Goal: Task Accomplishment & Management: Manage account settings

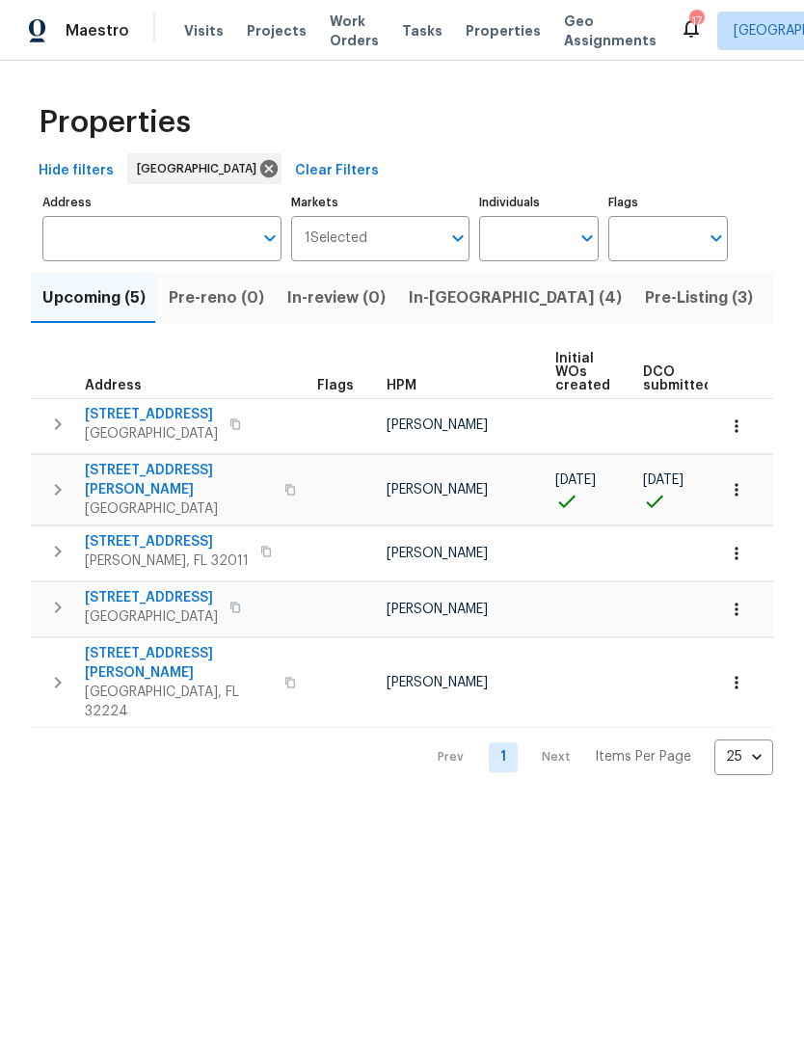
click at [200, 255] on input "Address" at bounding box center [147, 238] width 210 height 45
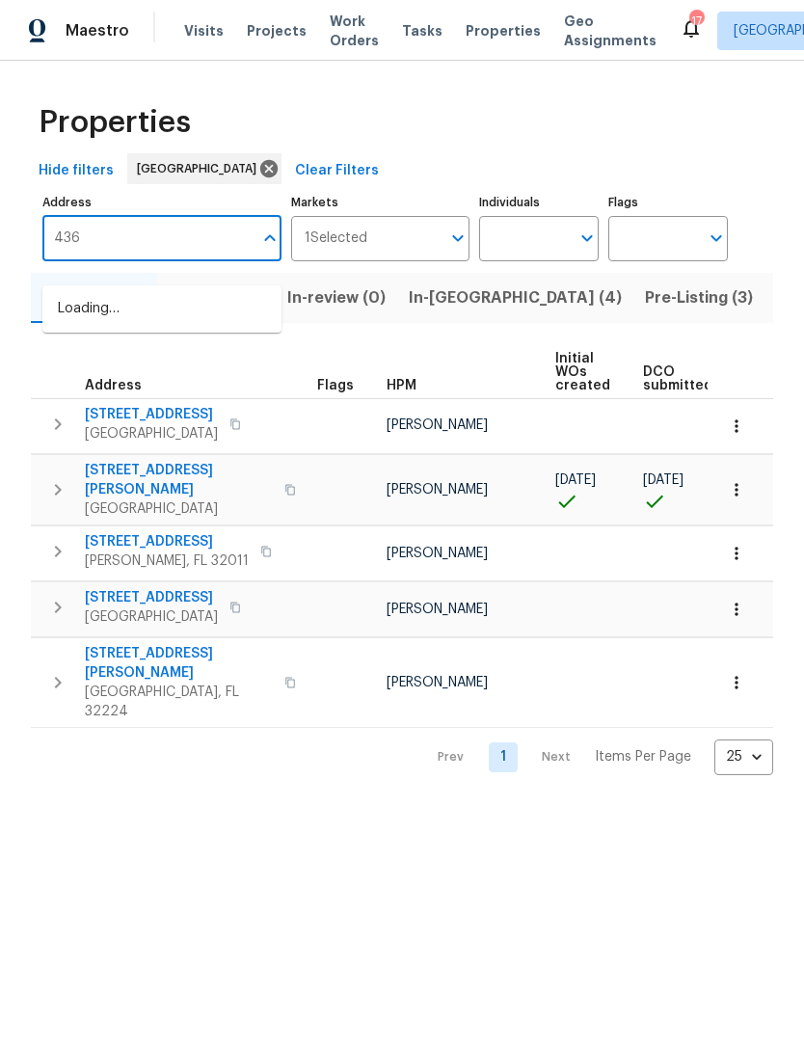
type input "4360"
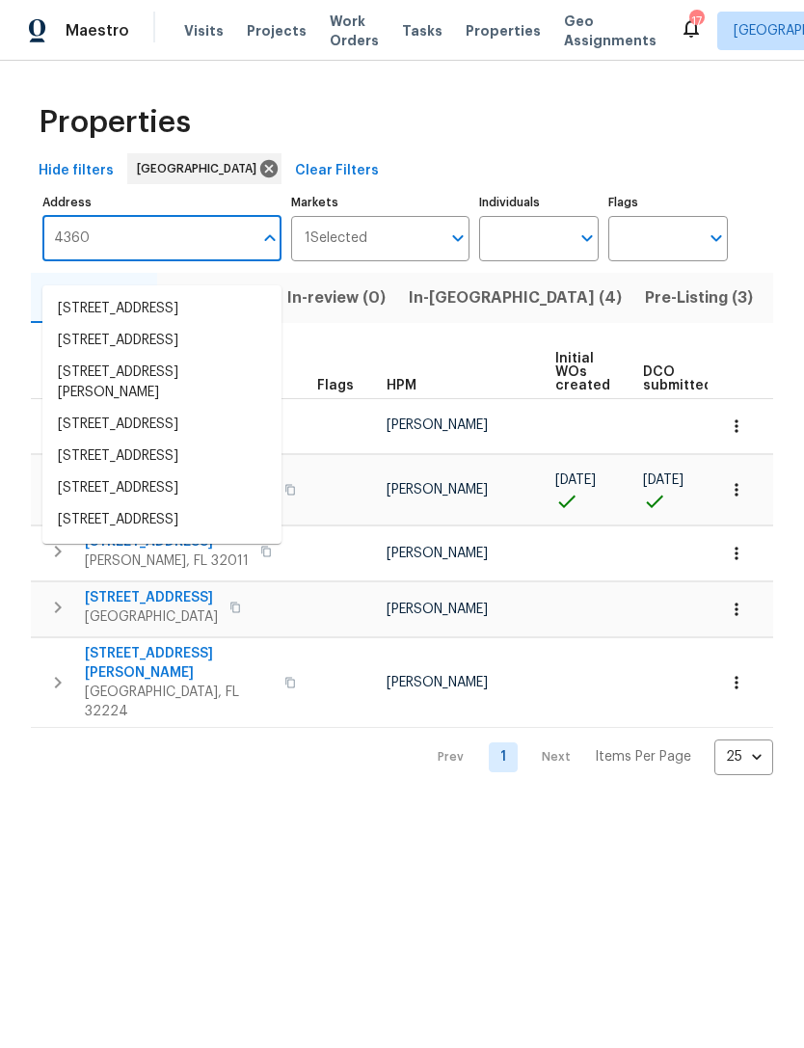
click at [75, 409] on li "4360 Palmer Ave Jacksonville FL 32210" at bounding box center [161, 383] width 239 height 52
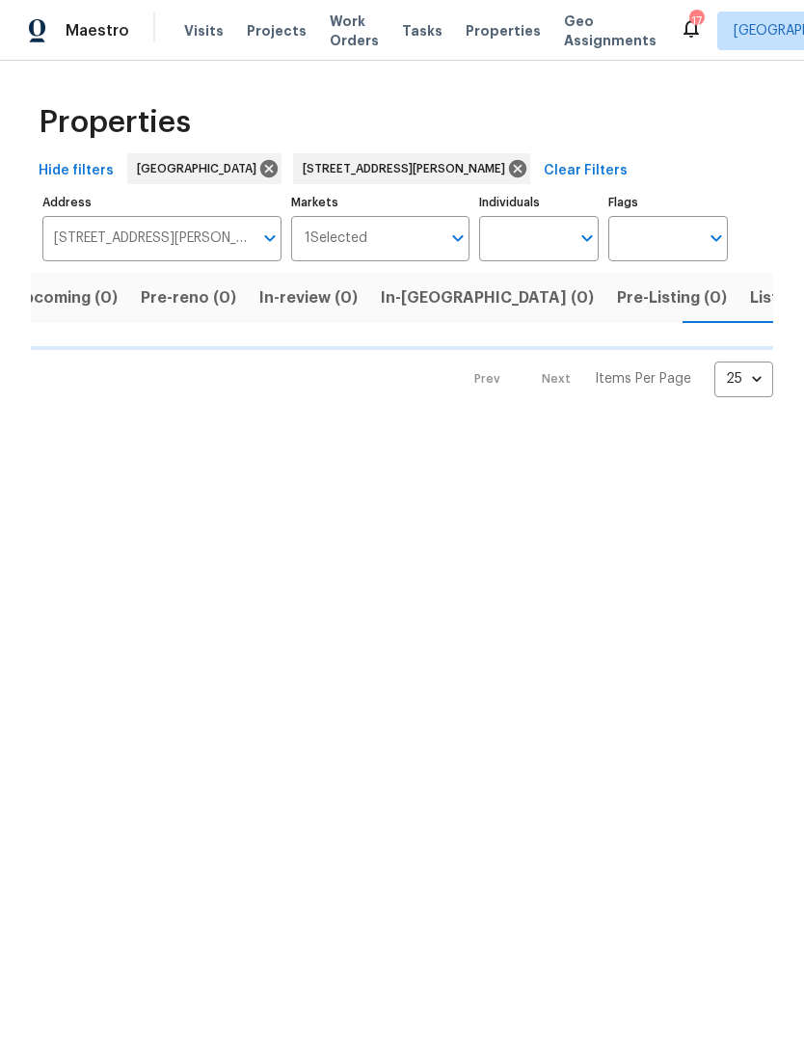
scroll to position [0, 31]
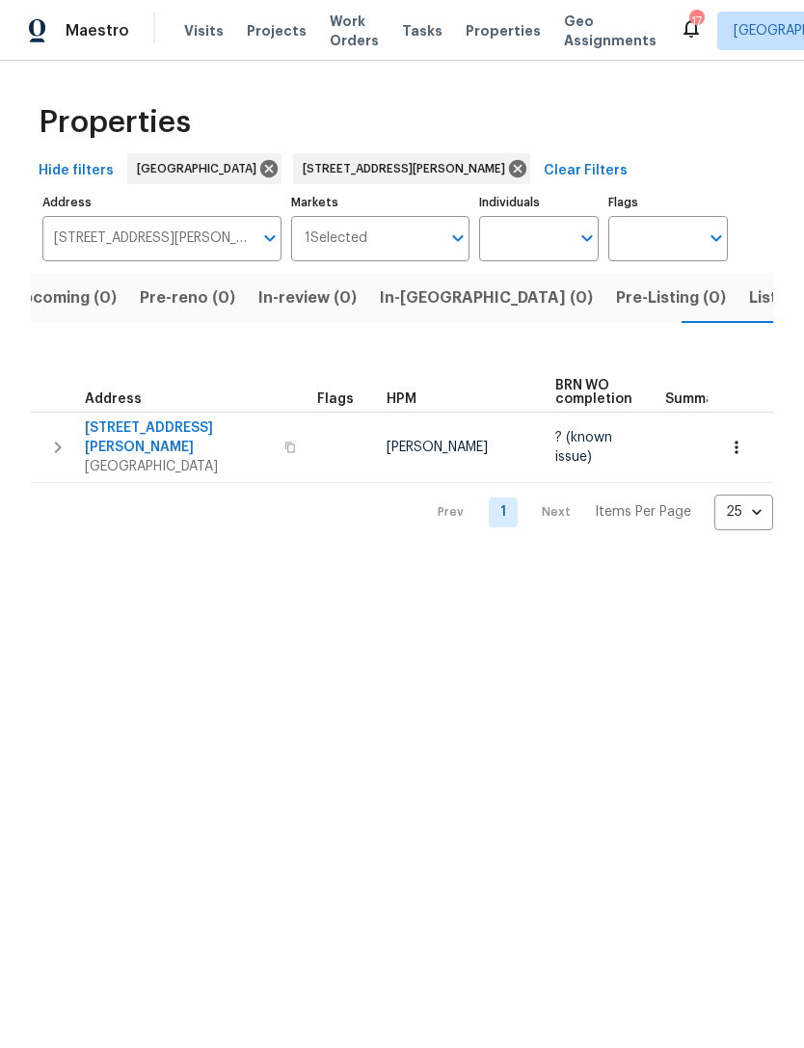
click at [134, 447] on span "4360 Palmer Ave" at bounding box center [179, 437] width 188 height 39
click at [226, 253] on input "4360 Palmer Ave Jacksonville FL 32210" at bounding box center [147, 238] width 210 height 45
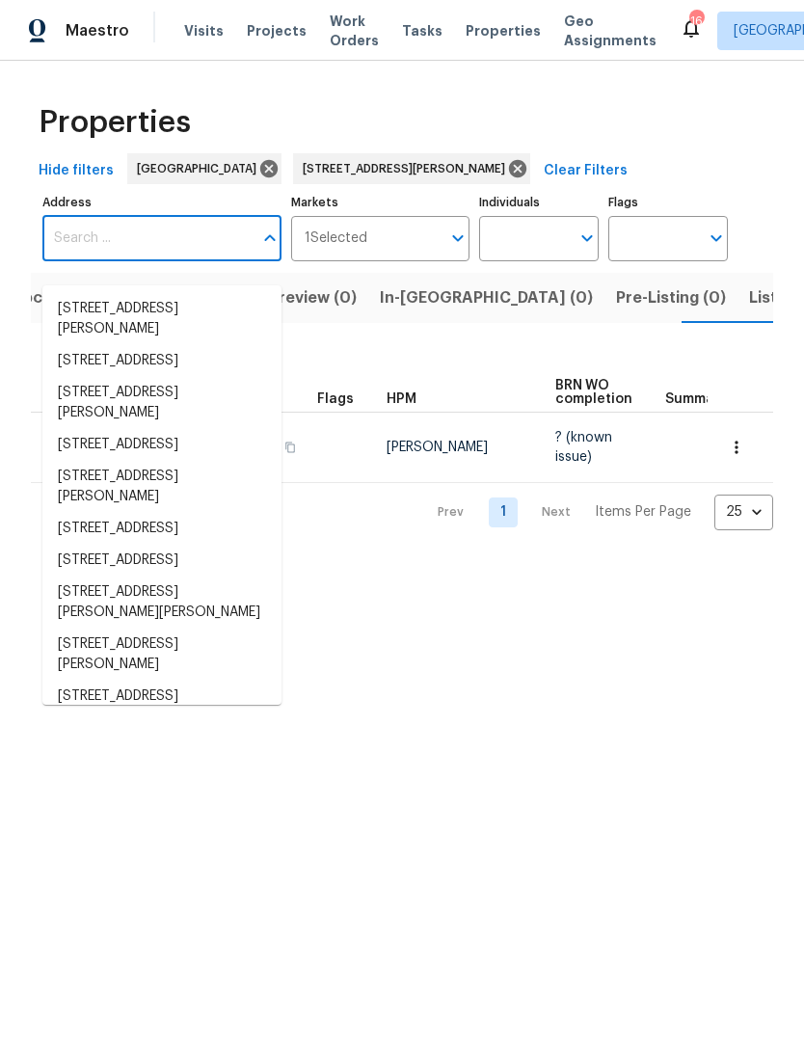
click at [149, 261] on input "Address" at bounding box center [147, 238] width 210 height 45
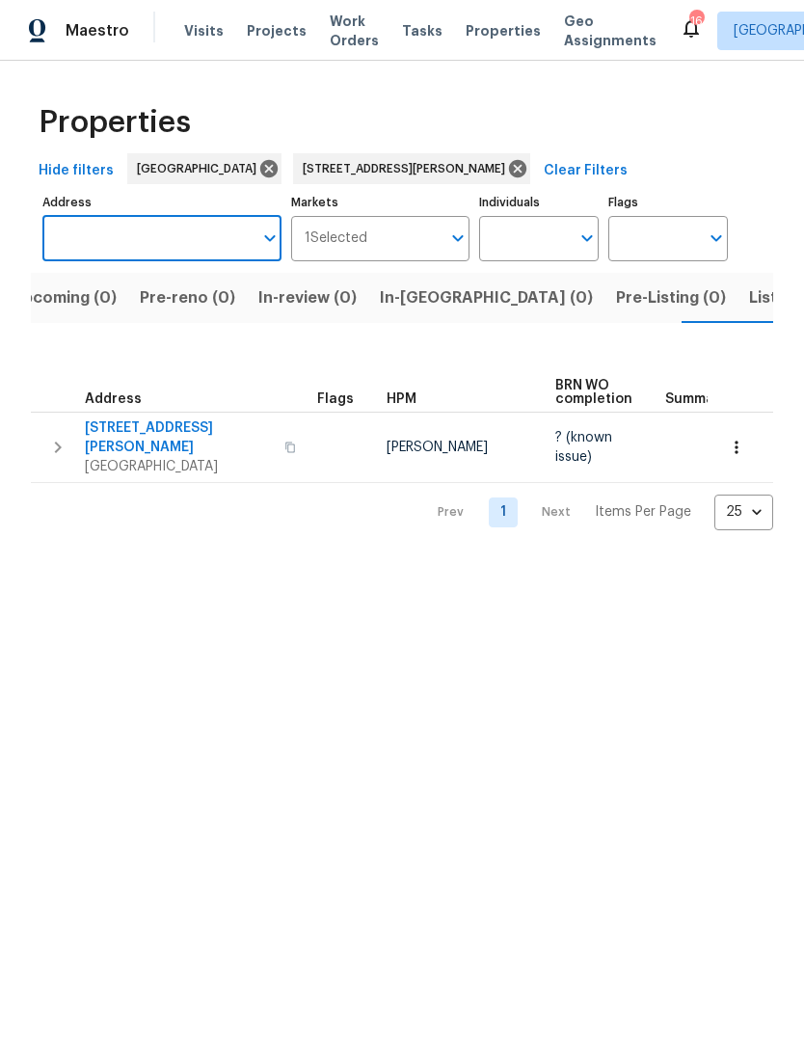
paste input "[STREET_ADDRESS]"
type input "[STREET_ADDRESS]"
click at [93, 325] on li "8712 Como Lake Dr # 8712 Jacksonville FL 32256" at bounding box center [161, 309] width 239 height 32
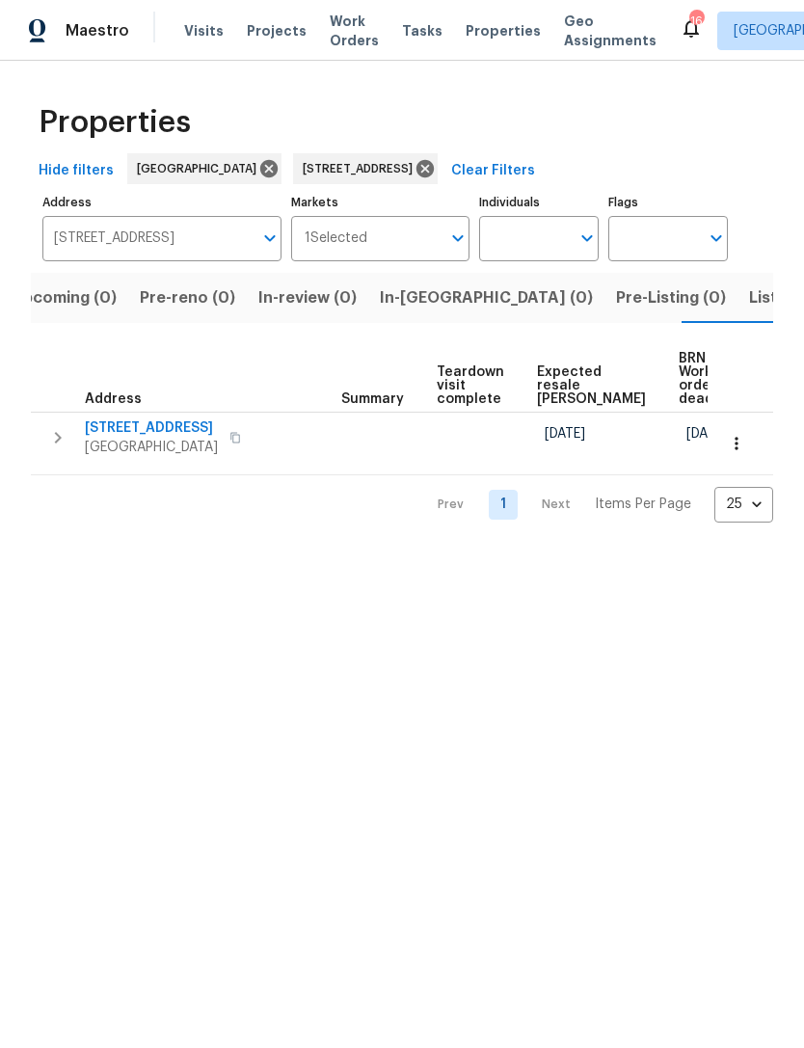
scroll to position [0, 356]
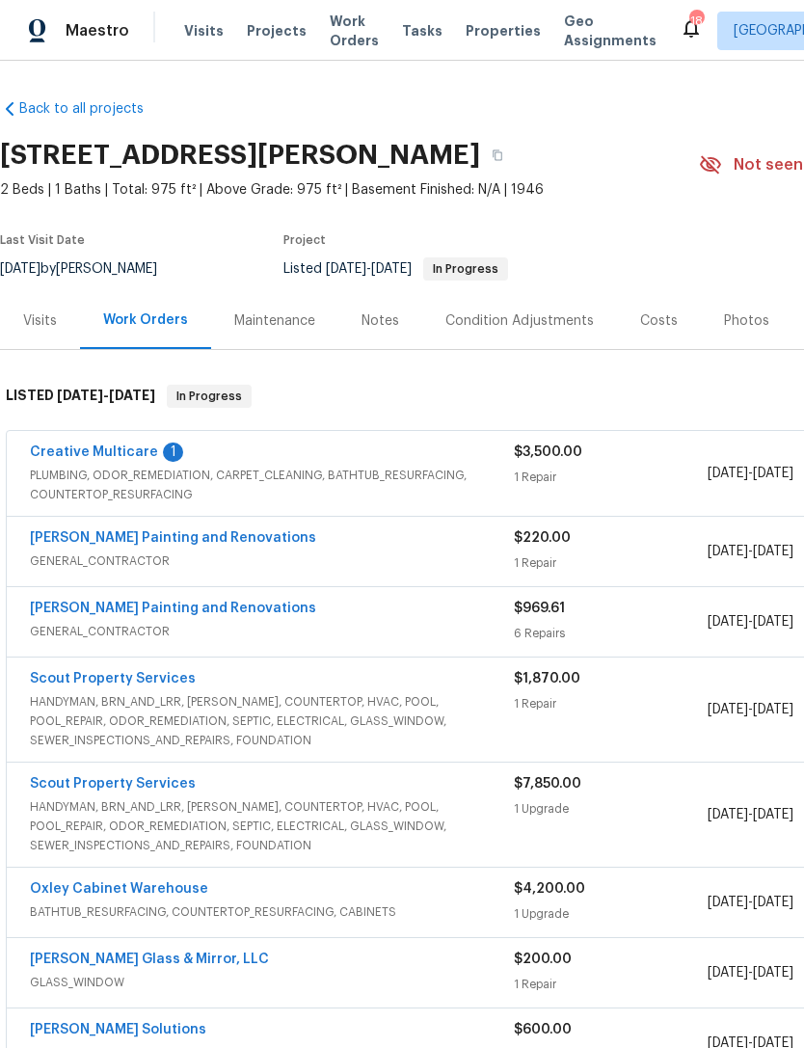
click at [75, 459] on link "Creative Multicare" at bounding box center [94, 451] width 128 height 13
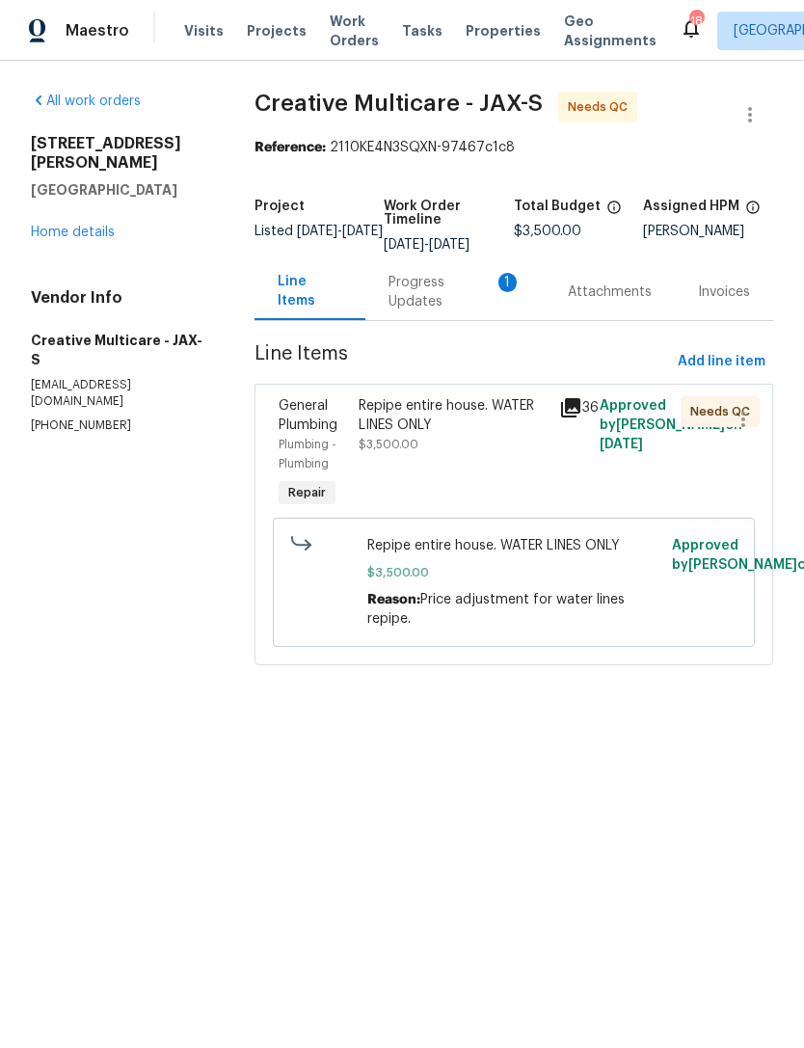
click at [451, 311] on div "Progress Updates 1" at bounding box center [454, 292] width 133 height 39
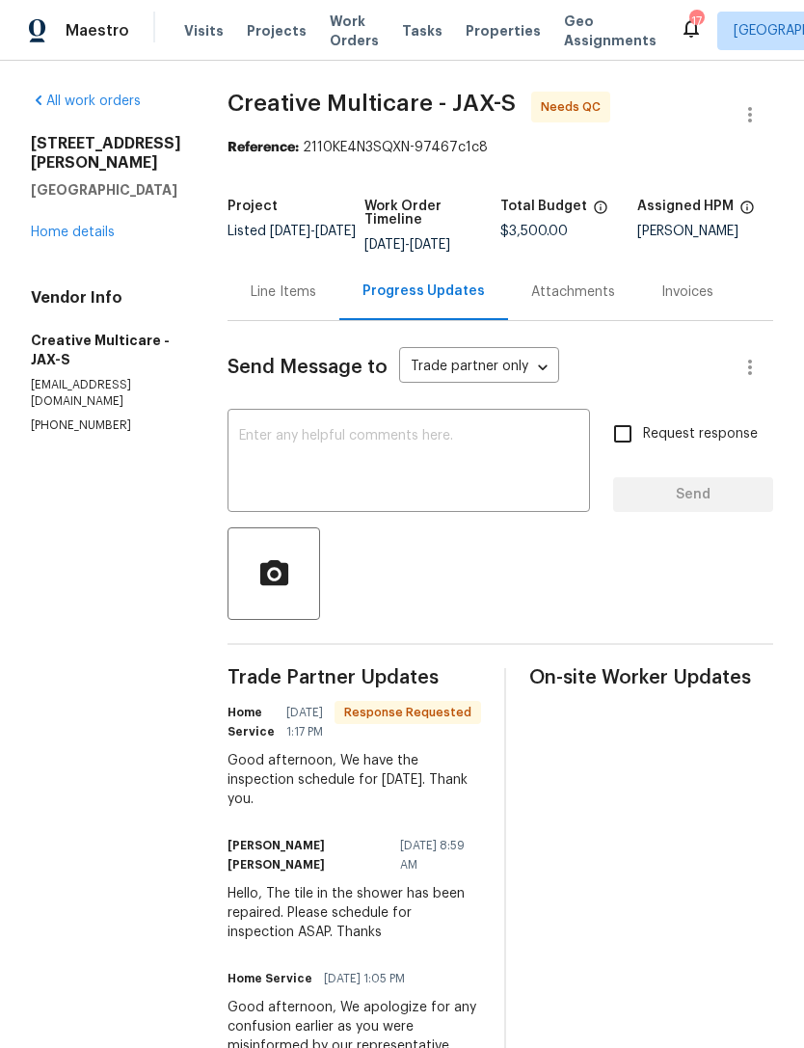
click at [52, 236] on link "Home details" at bounding box center [73, 232] width 84 height 13
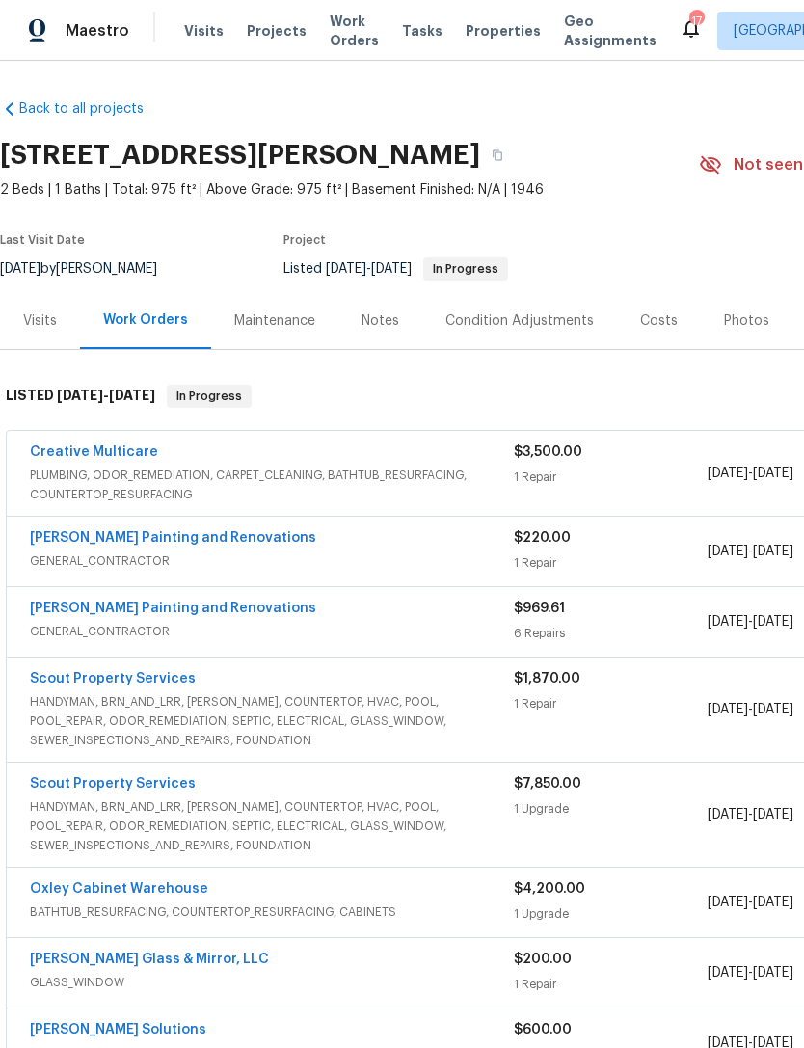
click at [191, 40] on span "Visits" at bounding box center [204, 30] width 40 height 19
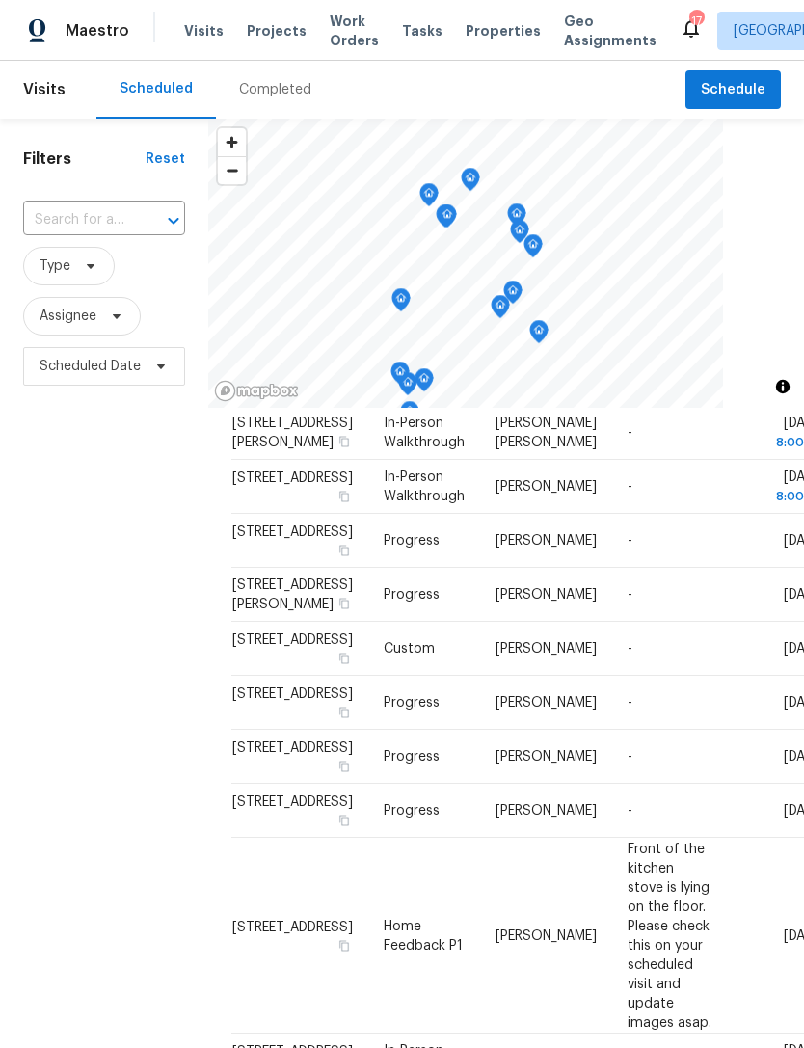
scroll to position [412, 0]
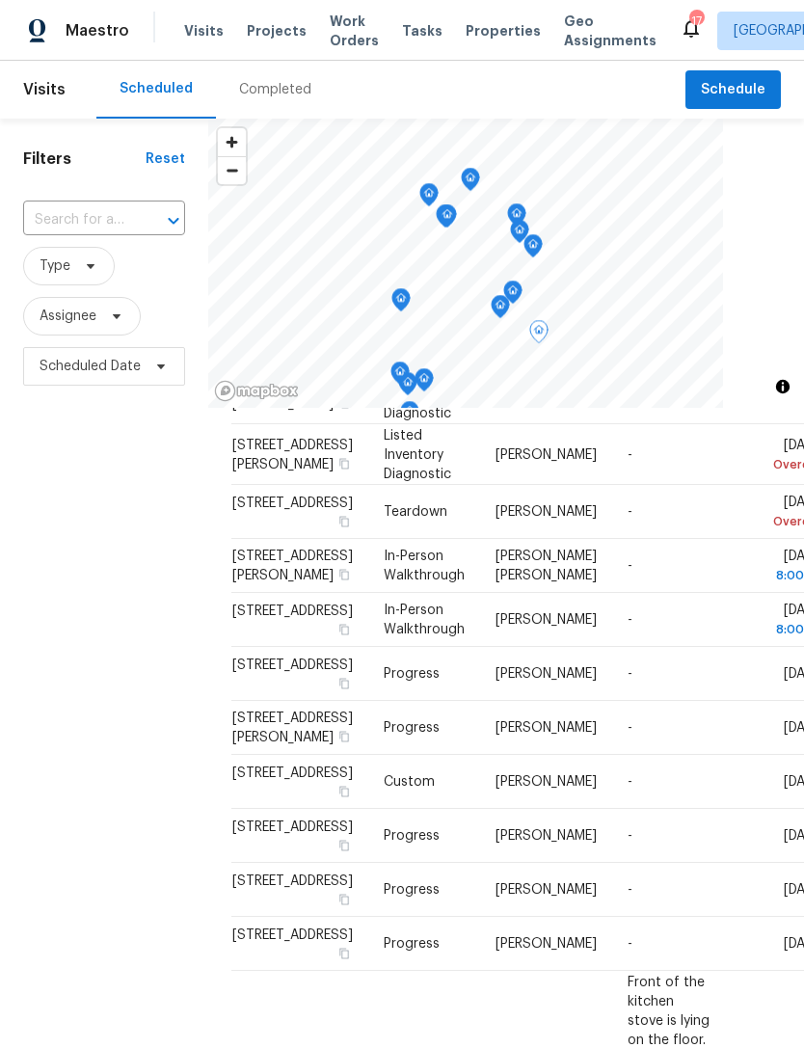
click at [244, 539] on td "[STREET_ADDRESS]" at bounding box center [299, 512] width 137 height 54
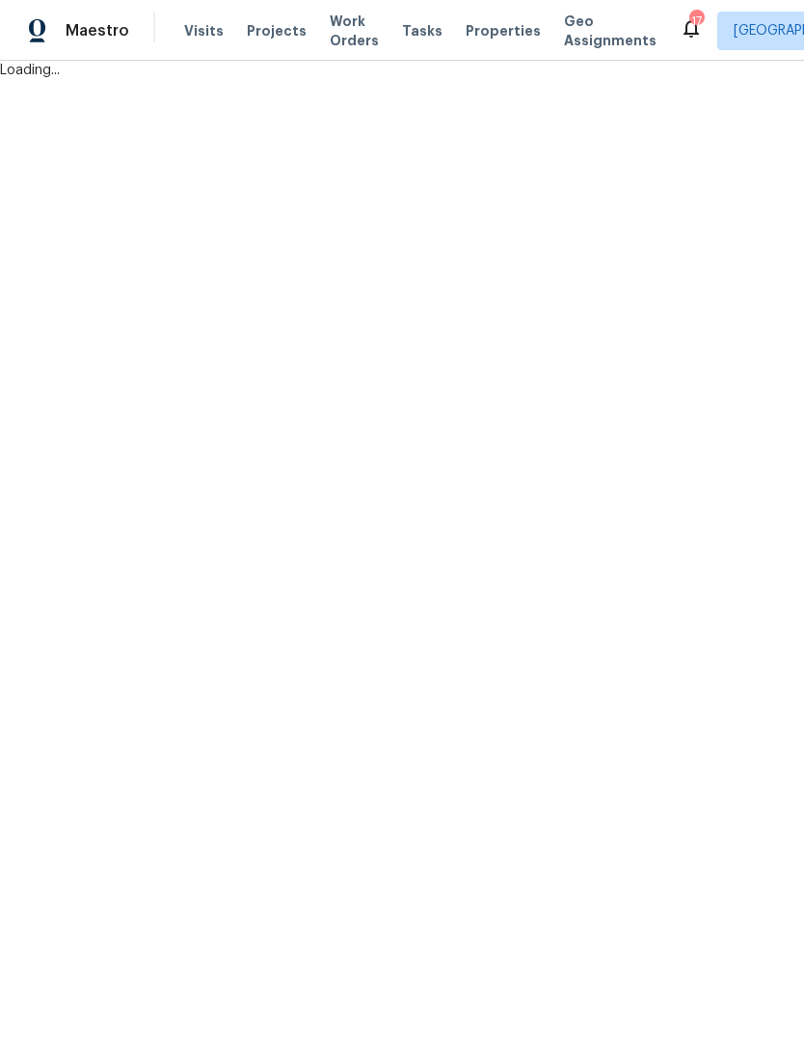
click at [271, 80] on html "Maestro Visits Projects Work Orders Tasks Properties Geo Assignments 17 Jackson…" at bounding box center [402, 40] width 804 height 80
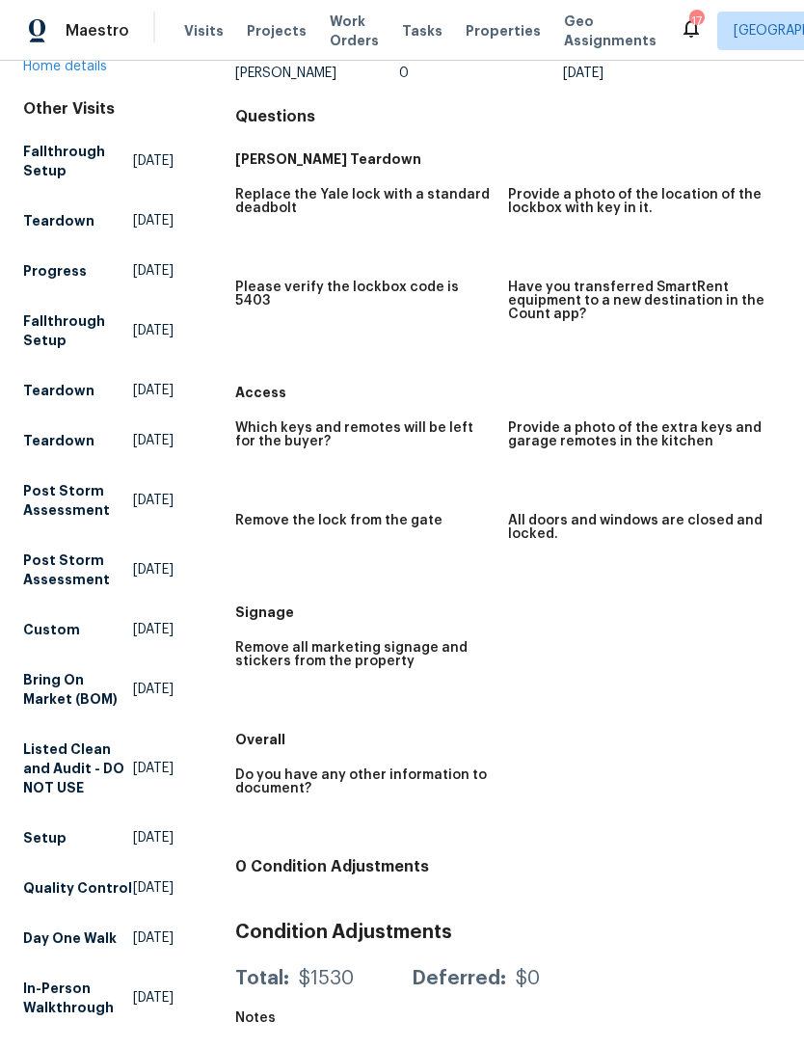
scroll to position [227, 0]
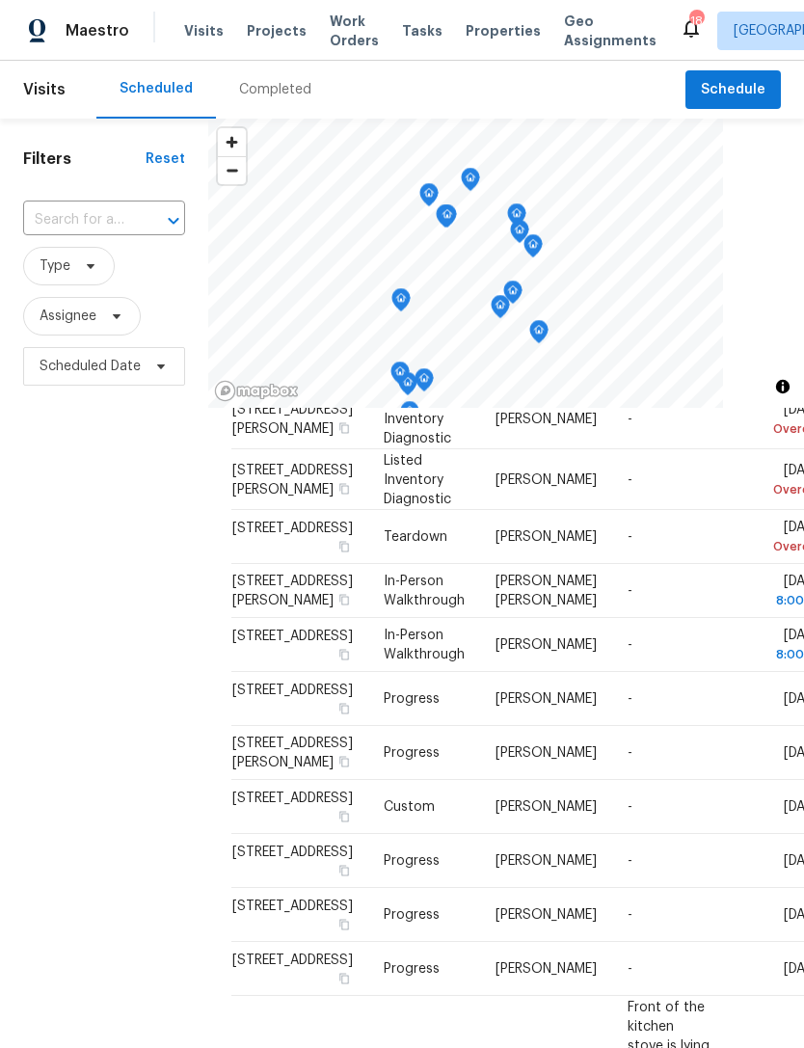
scroll to position [406, 0]
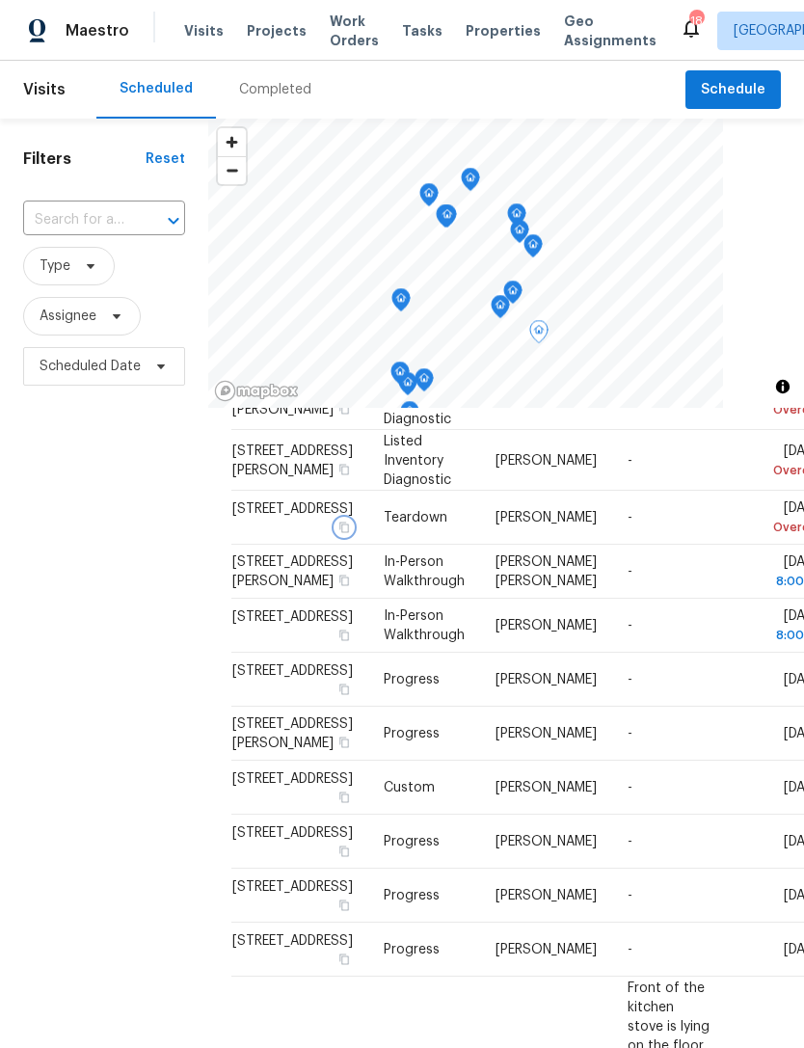
click at [335, 536] on button "button" at bounding box center [343, 527] width 17 height 17
click at [0, 0] on icon at bounding box center [0, 0] width 0 height 0
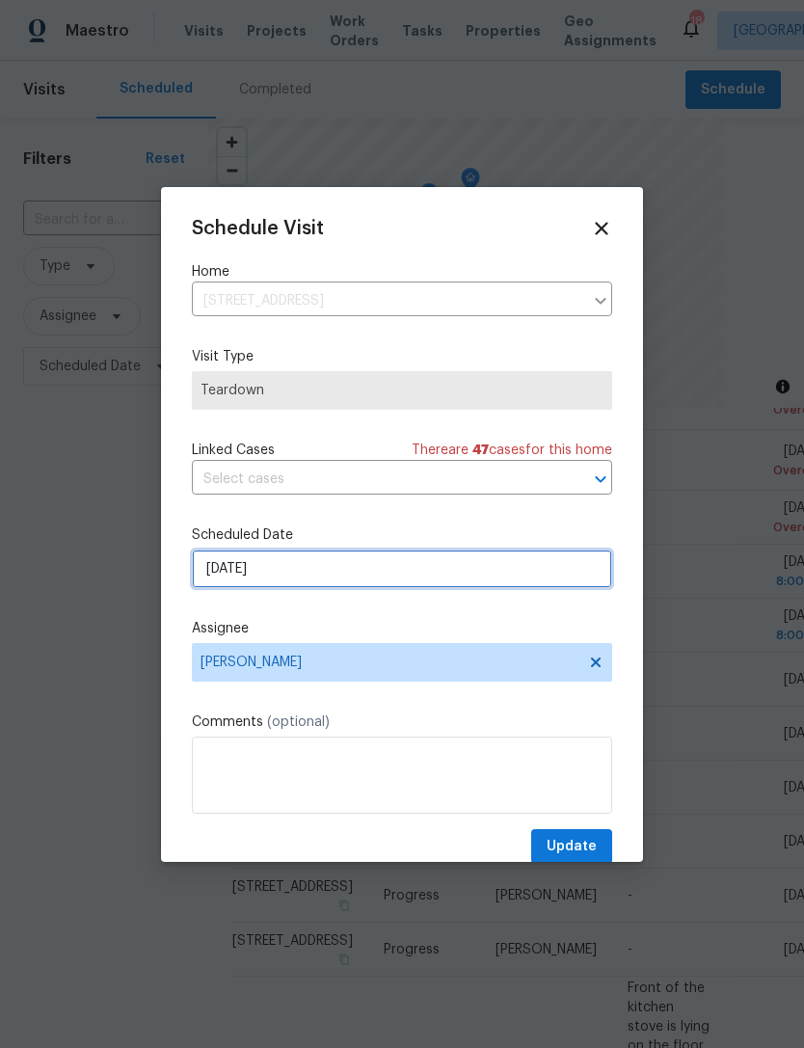
click at [396, 580] on input "[DATE]" at bounding box center [402, 568] width 420 height 39
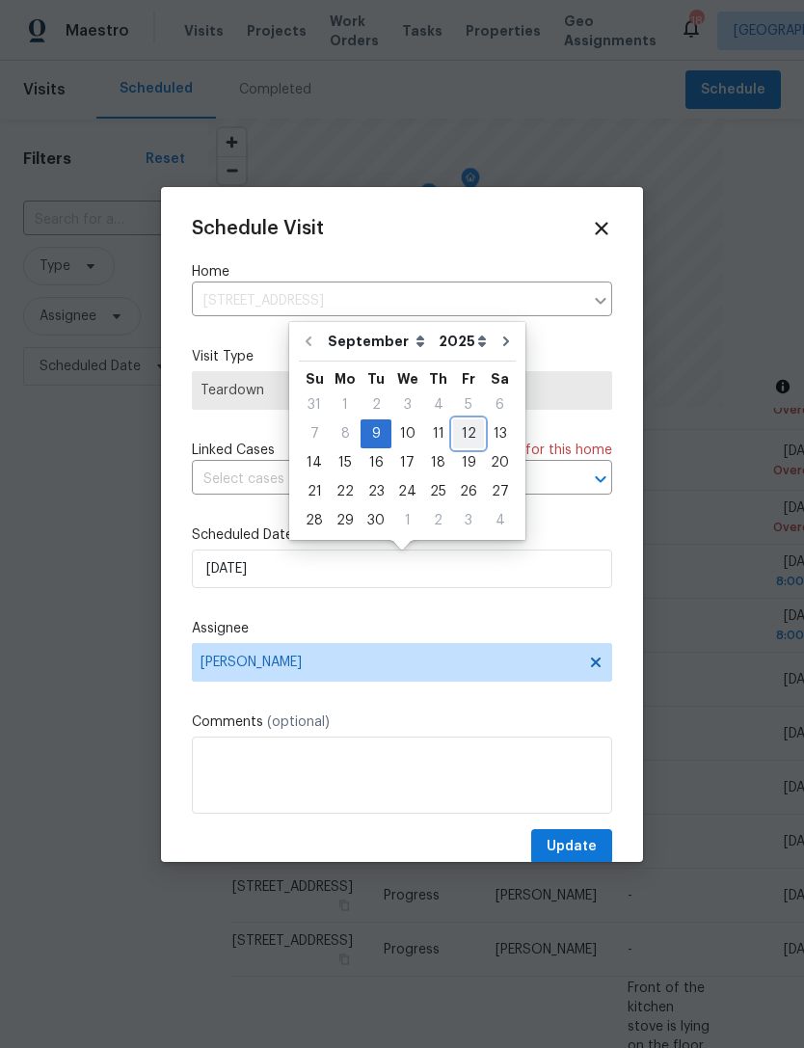
click at [457, 433] on div "12" at bounding box center [468, 433] width 31 height 27
type input "9/12/2025"
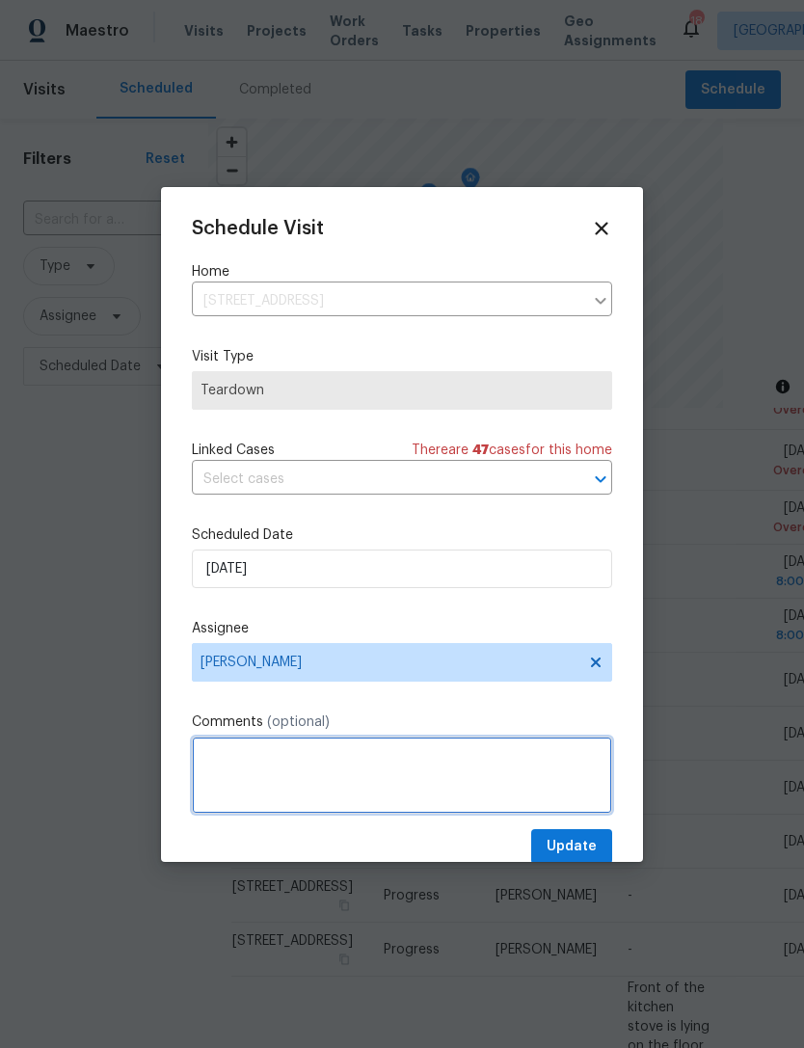
click at [355, 771] on textarea at bounding box center [402, 774] width 420 height 77
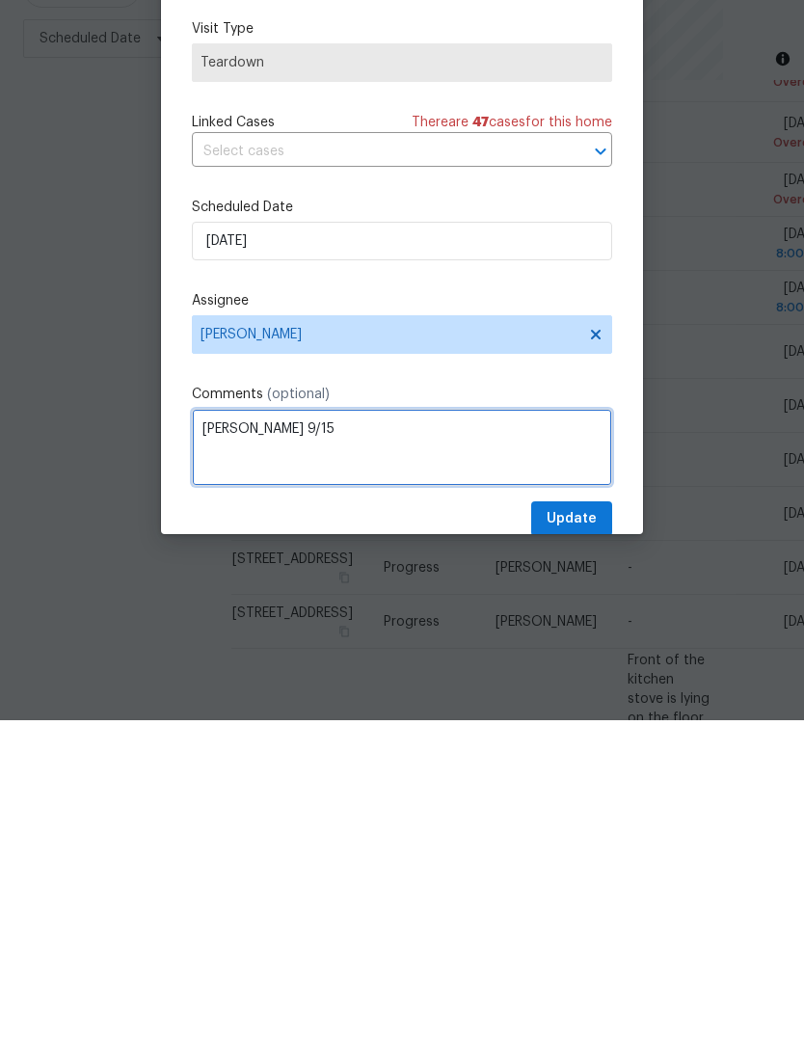
type textarea "COE 9/15"
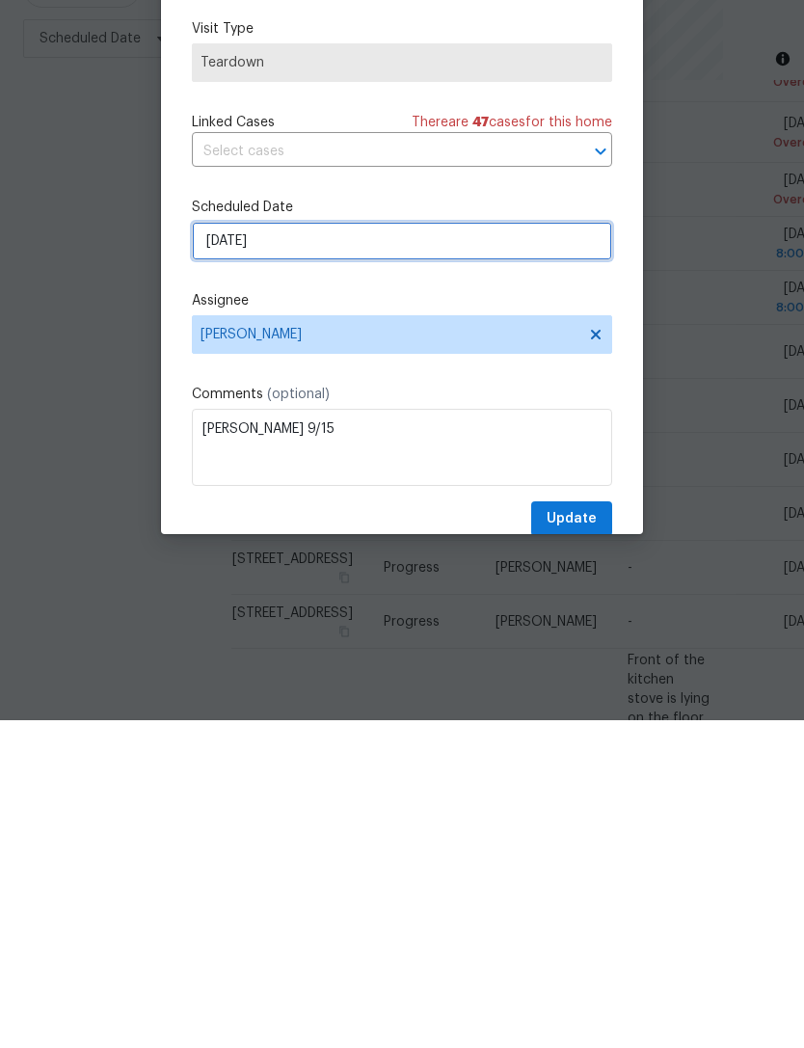
click at [400, 549] on input "9/12/2025" at bounding box center [402, 568] width 420 height 39
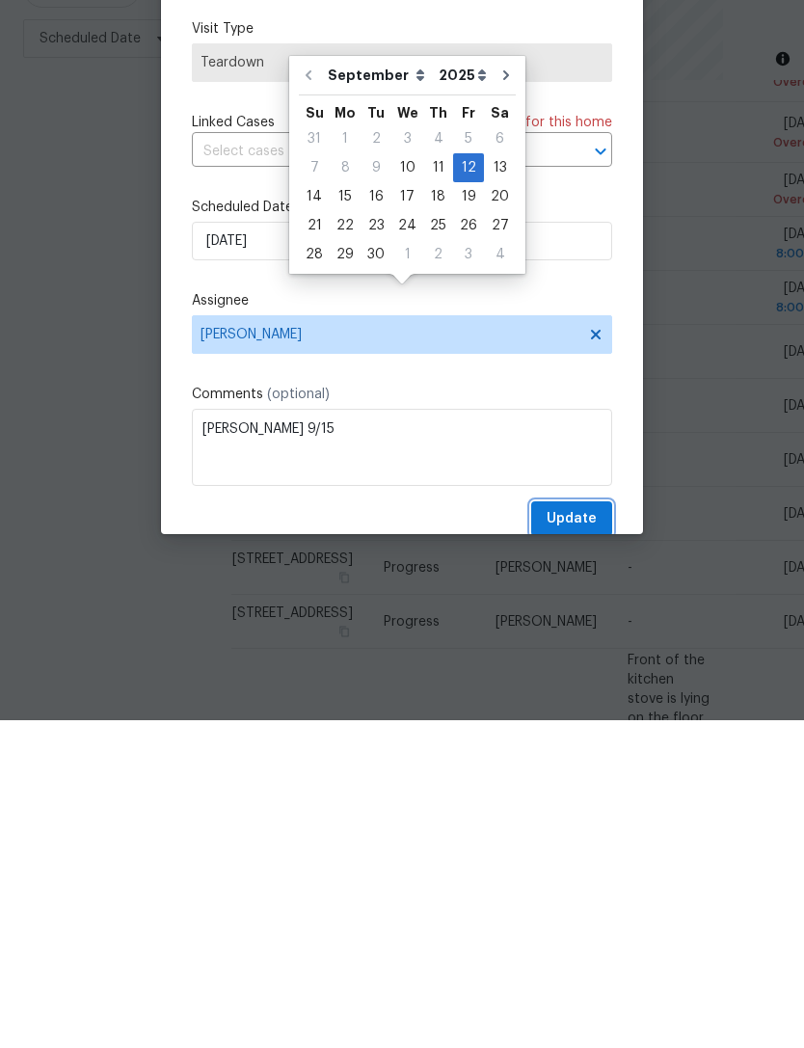
click at [573, 835] on span "Update" at bounding box center [571, 847] width 50 height 24
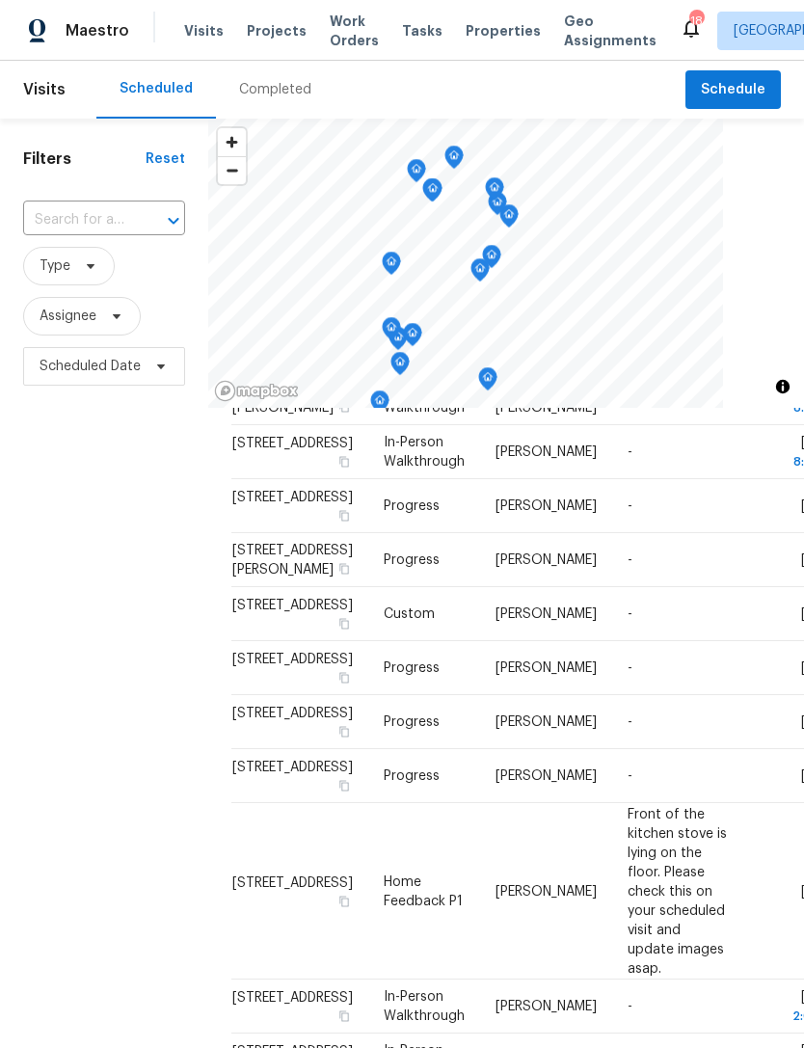
scroll to position [969, 0]
click at [159, 678] on div "Filters Reset ​ Type Assignee Scheduled Date" at bounding box center [104, 683] width 208 height 1128
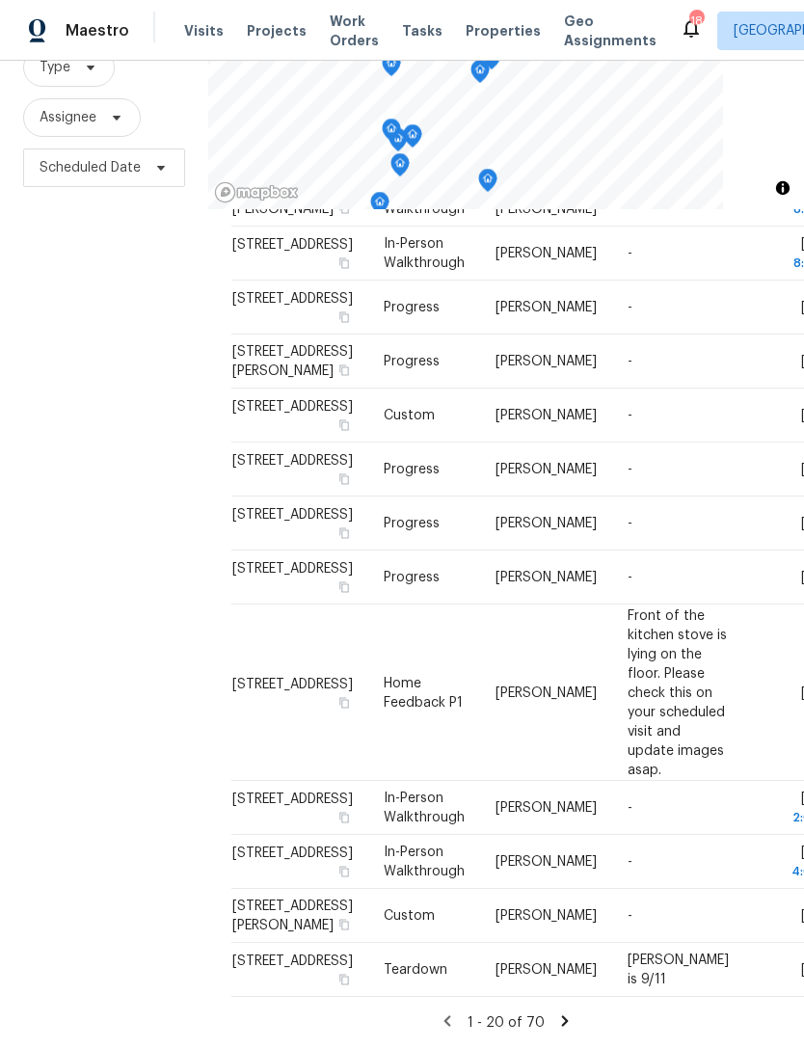
scroll to position [205, 0]
click at [564, 1021] on icon at bounding box center [565, 1020] width 7 height 11
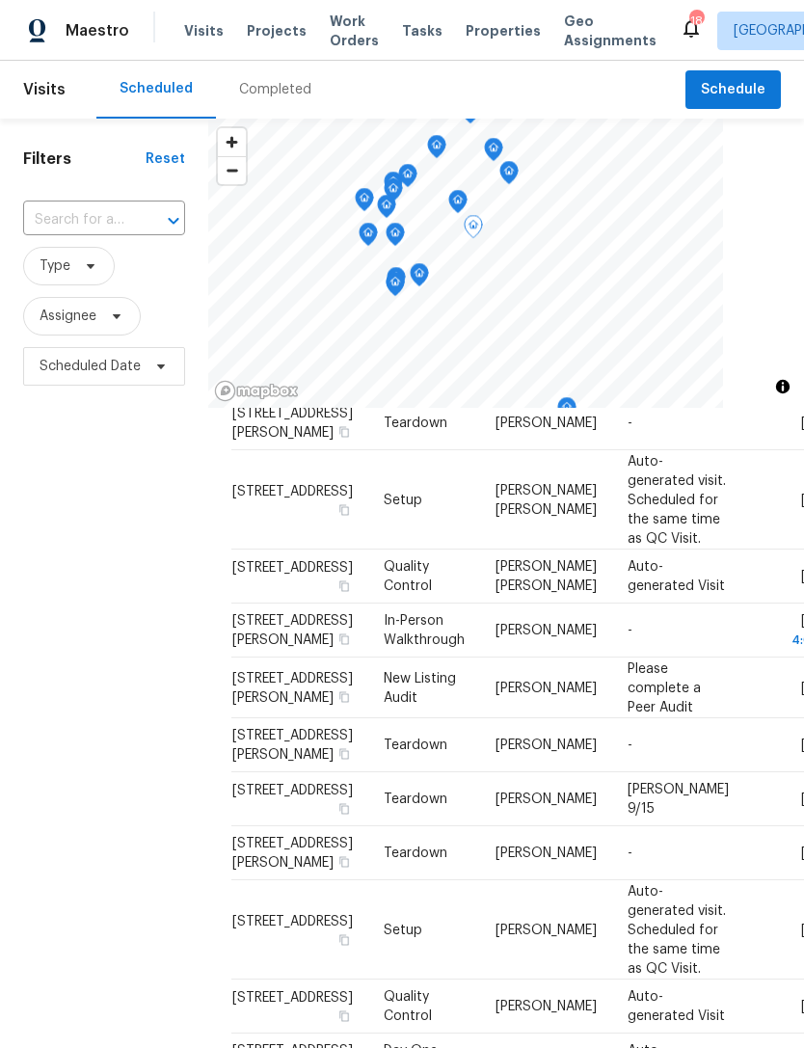
click at [0, 0] on icon at bounding box center [0, 0] width 0 height 0
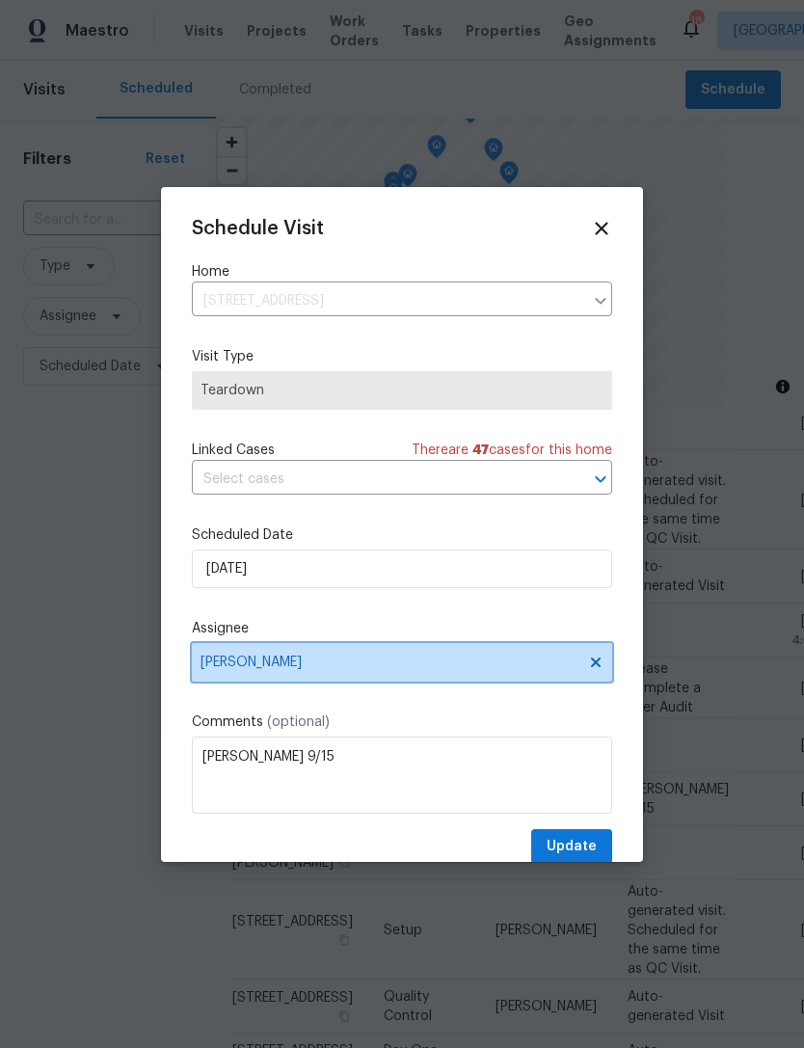
click at [342, 664] on span "William Sparks" at bounding box center [389, 661] width 378 height 15
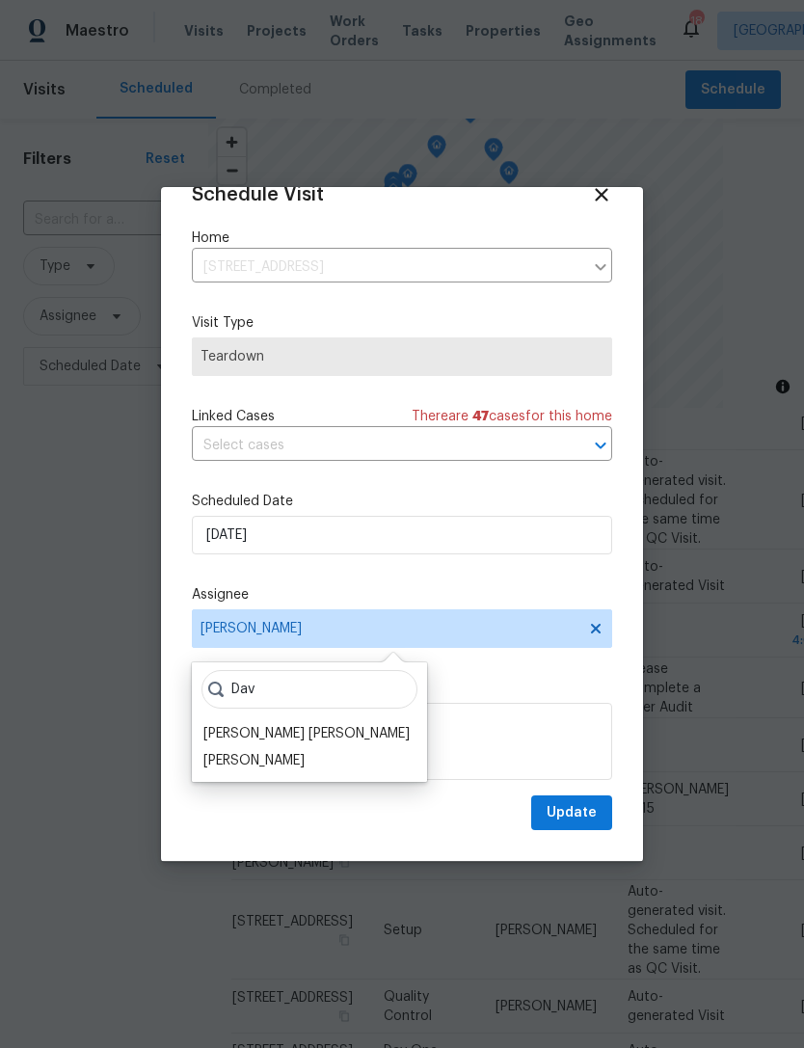
scroll to position [38, 0]
type input "Dav"
click at [299, 738] on div "[PERSON_NAME] [PERSON_NAME]" at bounding box center [306, 734] width 206 height 19
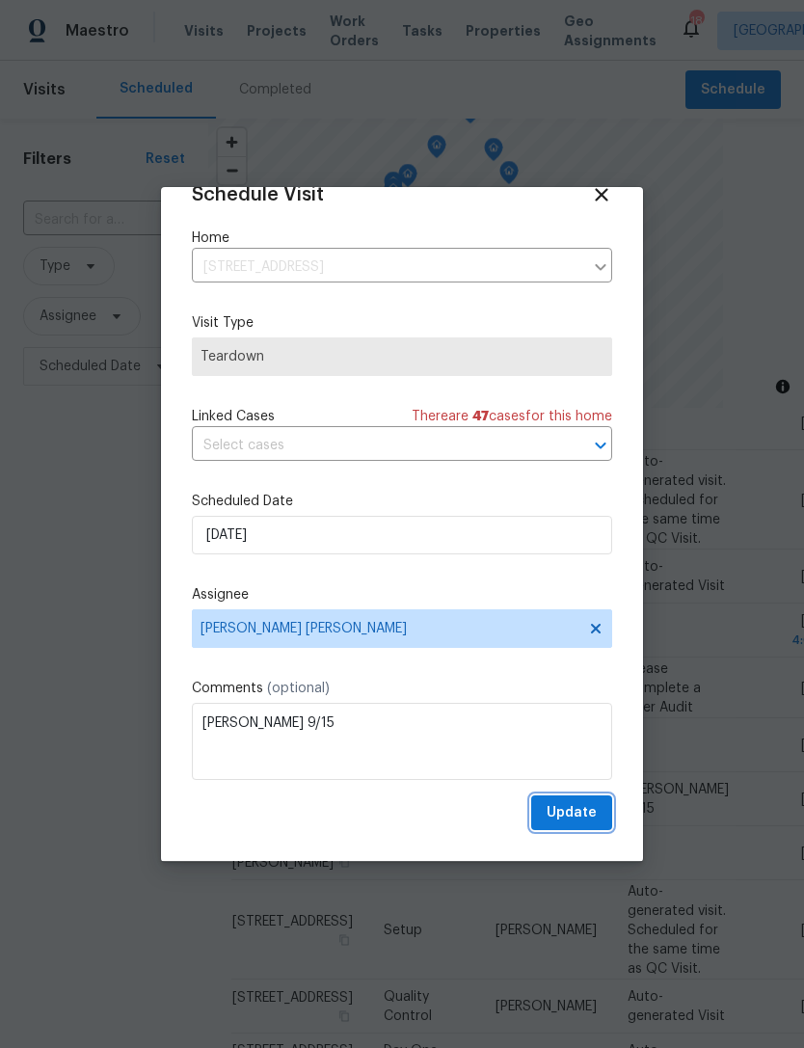
click at [583, 816] on span "Update" at bounding box center [571, 813] width 50 height 24
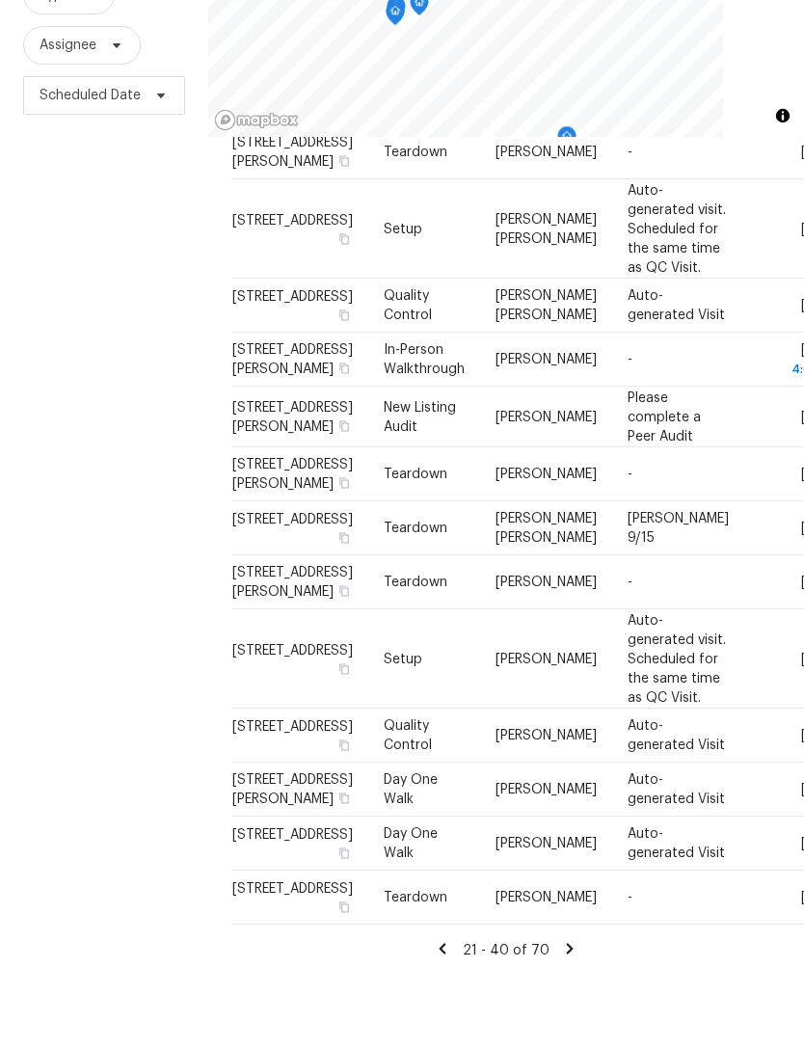
scroll to position [1046, 0]
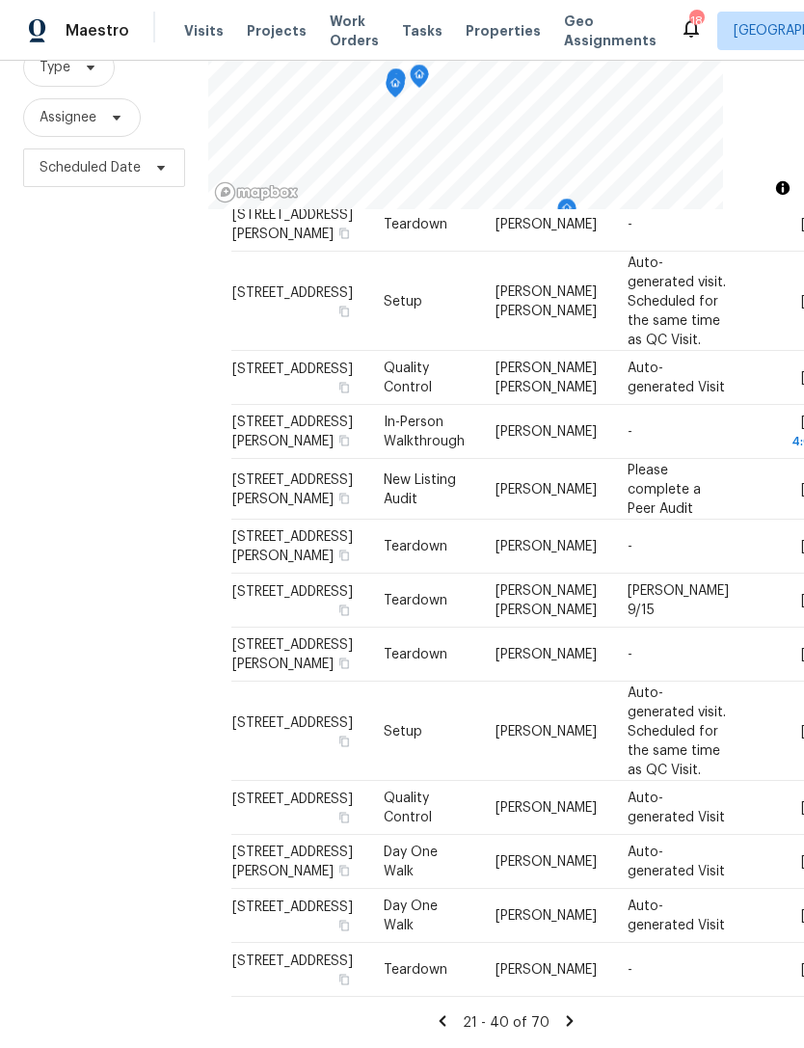
click at [446, 1018] on icon at bounding box center [443, 1020] width 7 height 11
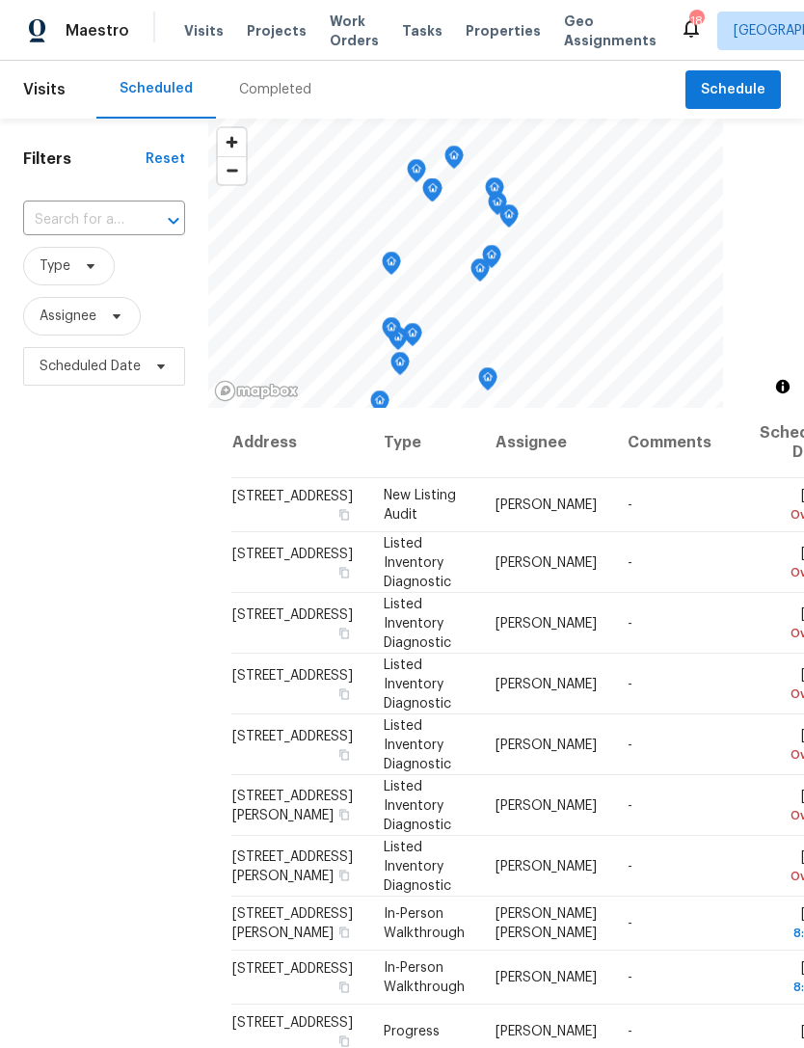
scroll to position [0, 0]
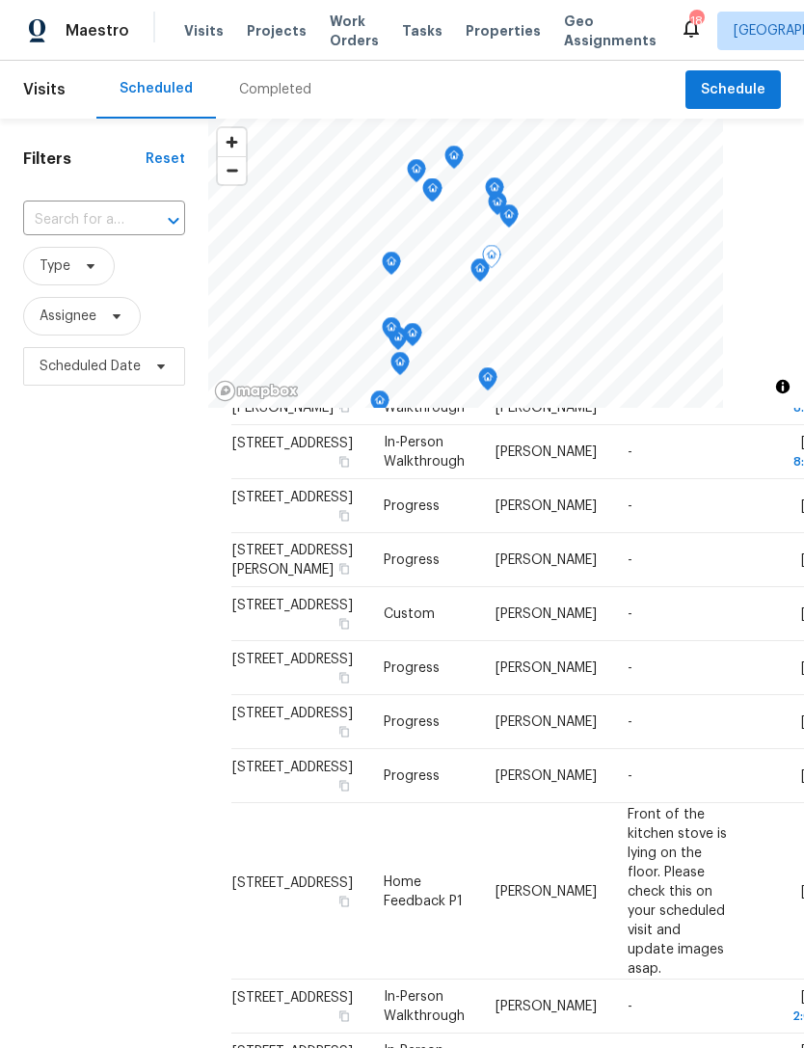
scroll to position [969, 0]
click at [90, 689] on div "Filters Reset ​ Type Assignee Scheduled Date" at bounding box center [104, 683] width 208 height 1128
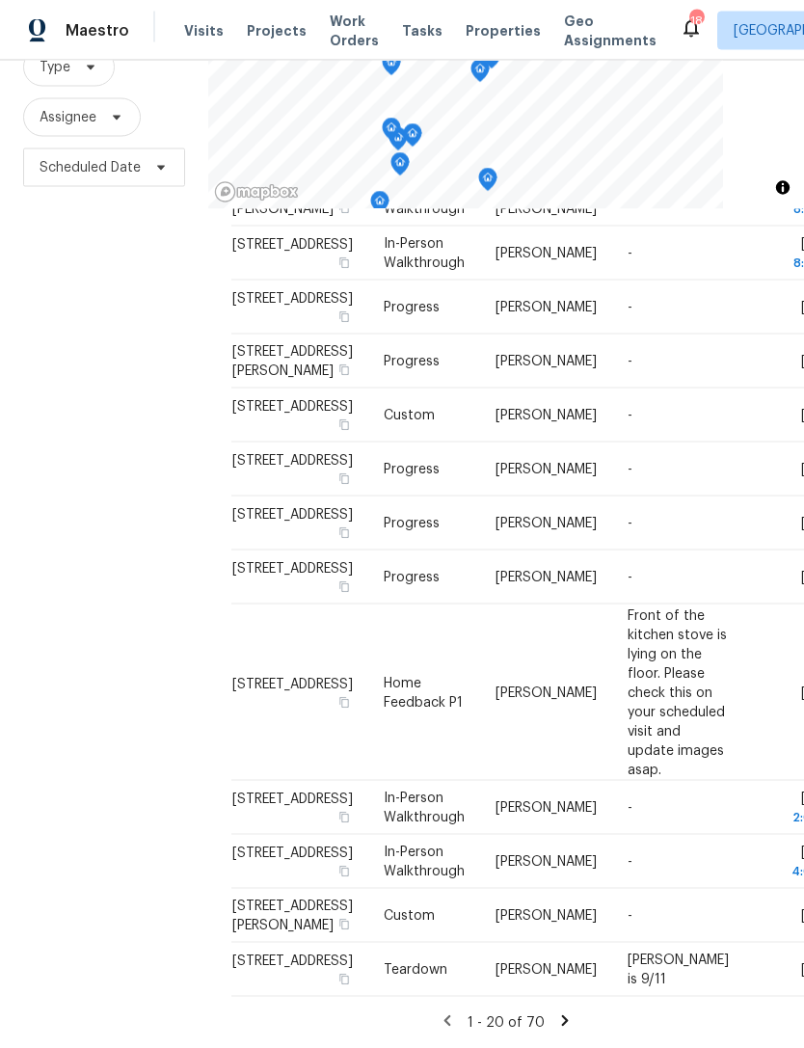
scroll to position [62, 0]
click at [573, 1018] on div "1 - 20 of 70" at bounding box center [505, 1022] width 549 height 20
click at [562, 1012] on icon at bounding box center [564, 1020] width 17 height 17
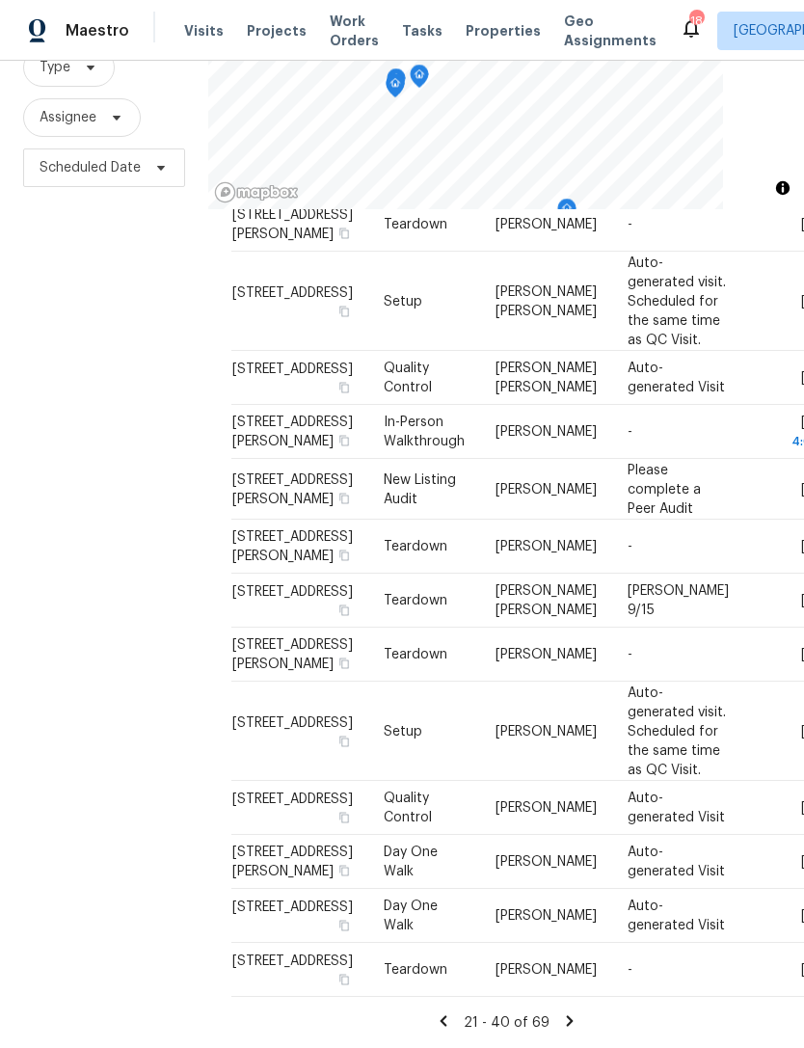
click at [566, 1020] on icon at bounding box center [569, 1020] width 7 height 11
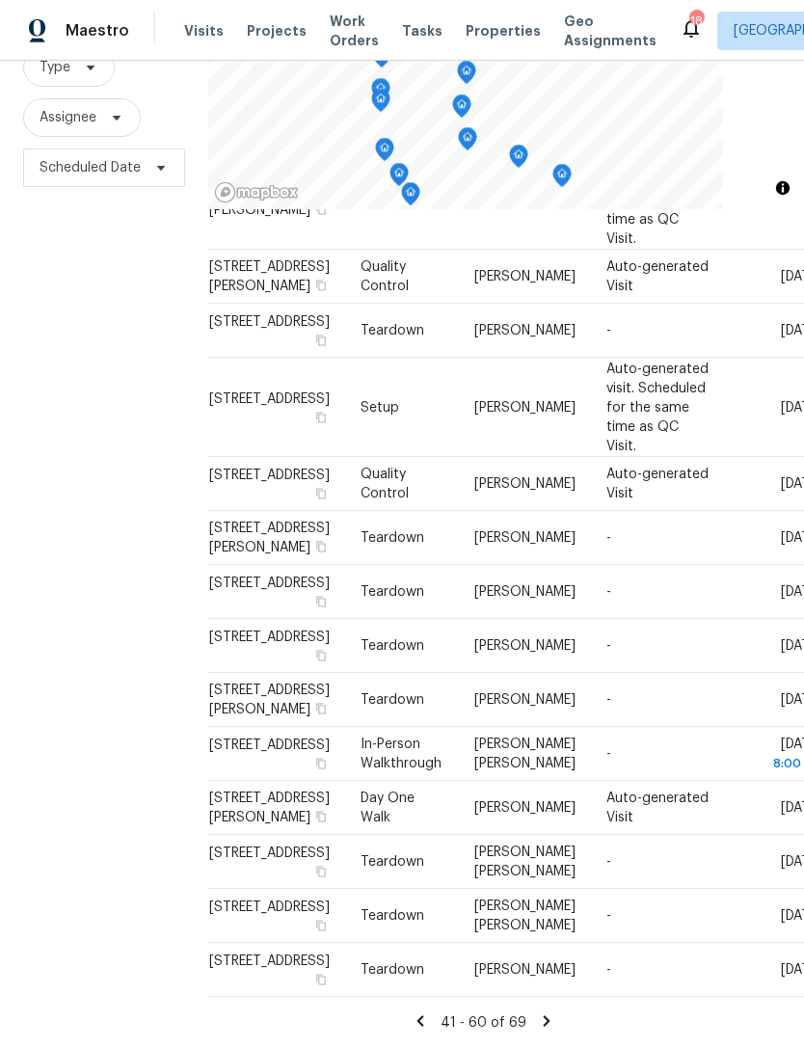
click at [548, 1024] on icon at bounding box center [546, 1020] width 17 height 17
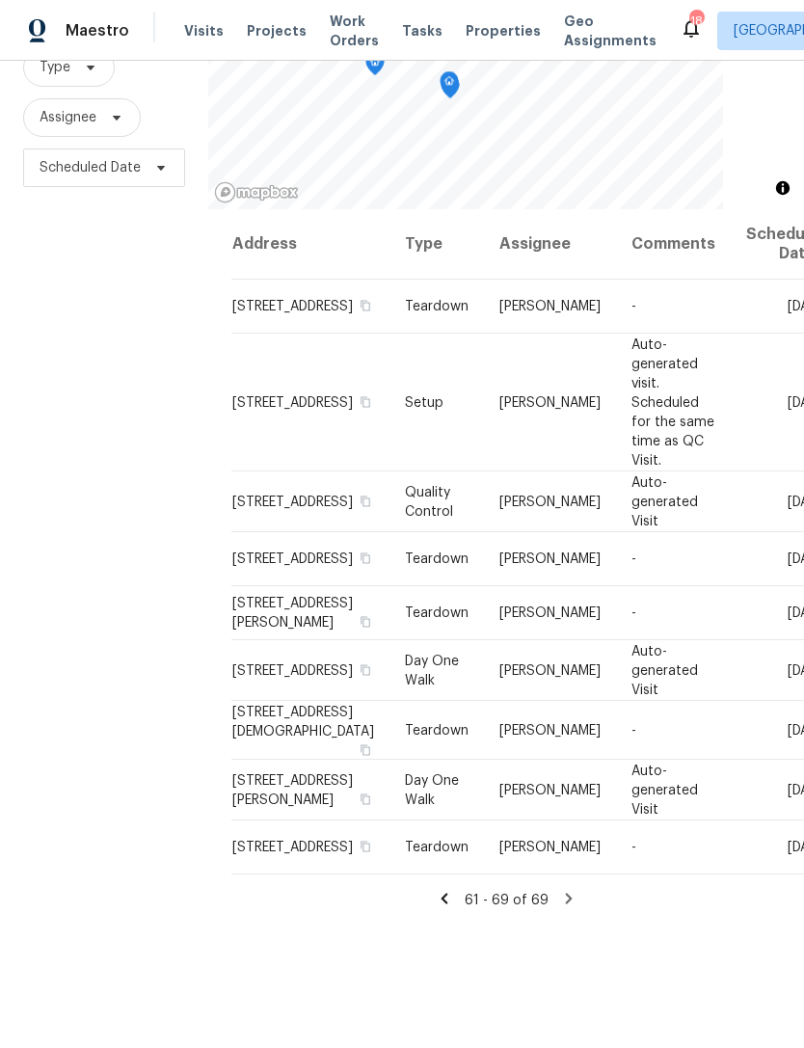
click at [566, 907] on icon at bounding box center [568, 898] width 17 height 17
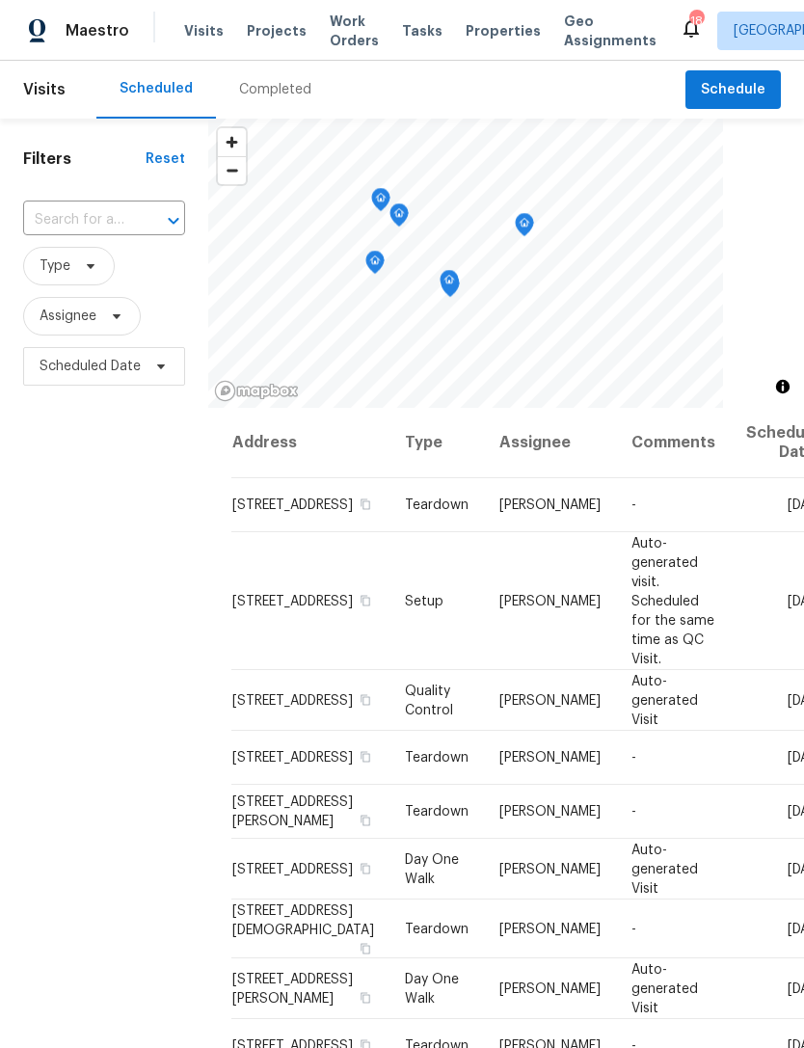
scroll to position [0, 0]
click at [200, 40] on span "Visits" at bounding box center [204, 30] width 40 height 19
click at [191, 40] on span "Visits" at bounding box center [204, 30] width 40 height 19
click at [196, 40] on span "Visits" at bounding box center [204, 30] width 40 height 19
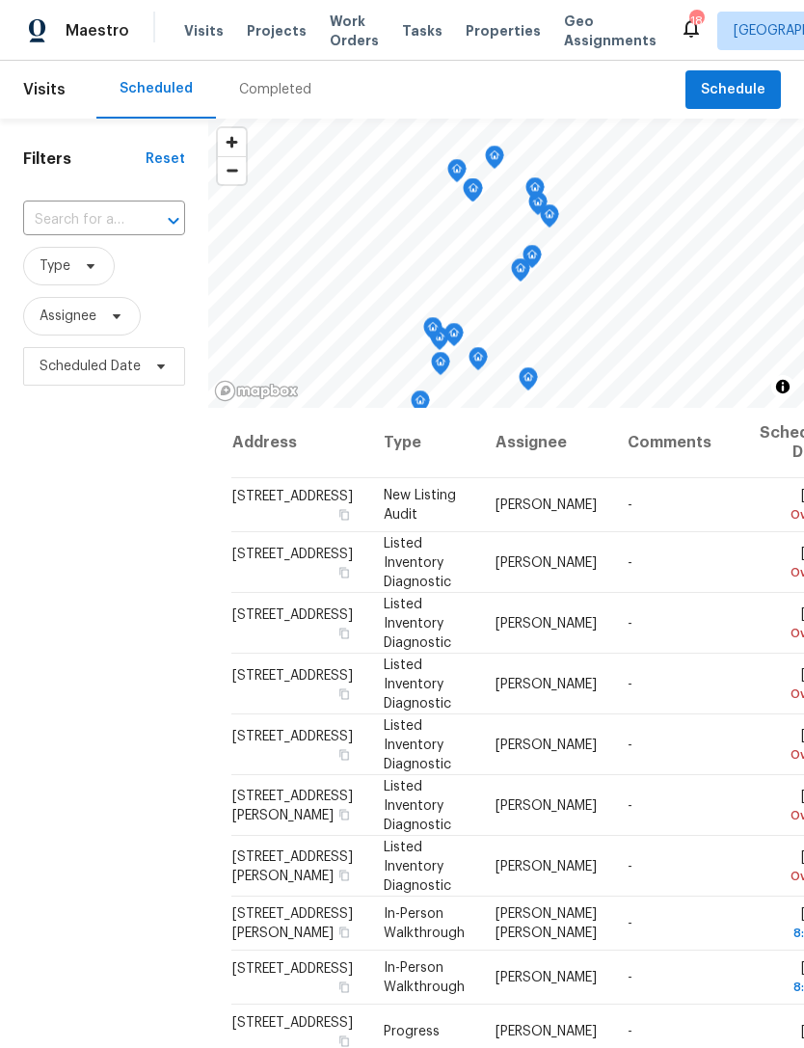
click at [488, 40] on span "Properties" at bounding box center [503, 30] width 75 height 19
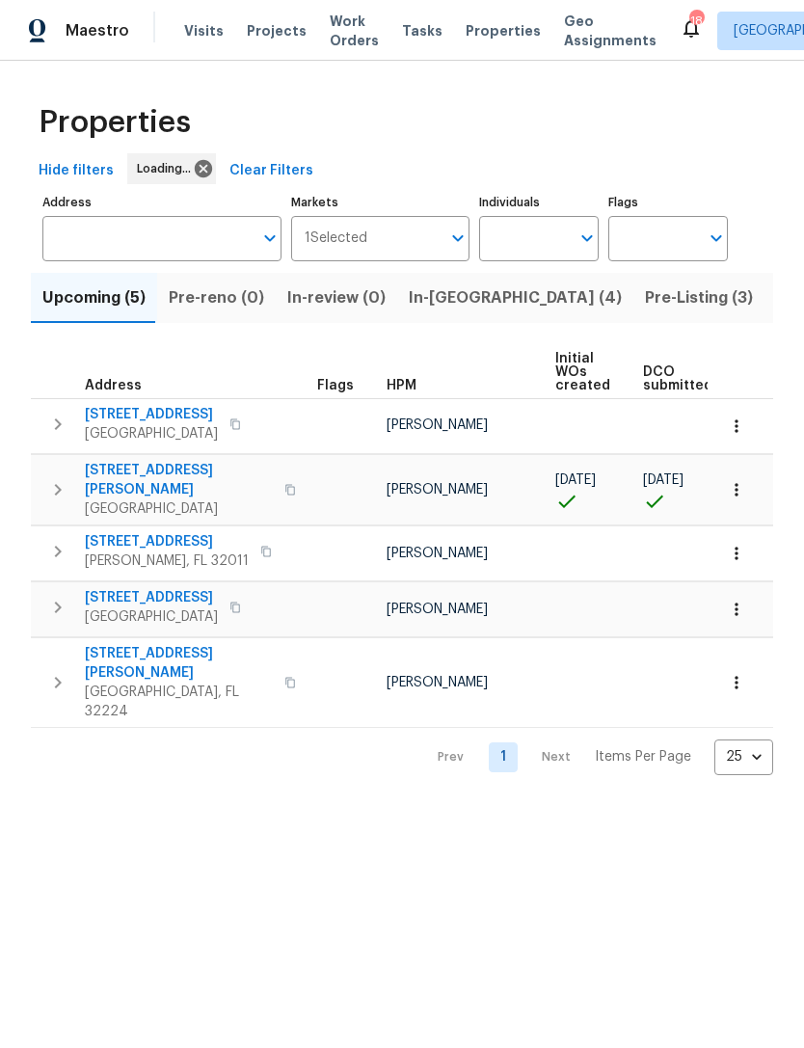
click at [446, 311] on span "In-reno (4)" at bounding box center [515, 297] width 213 height 27
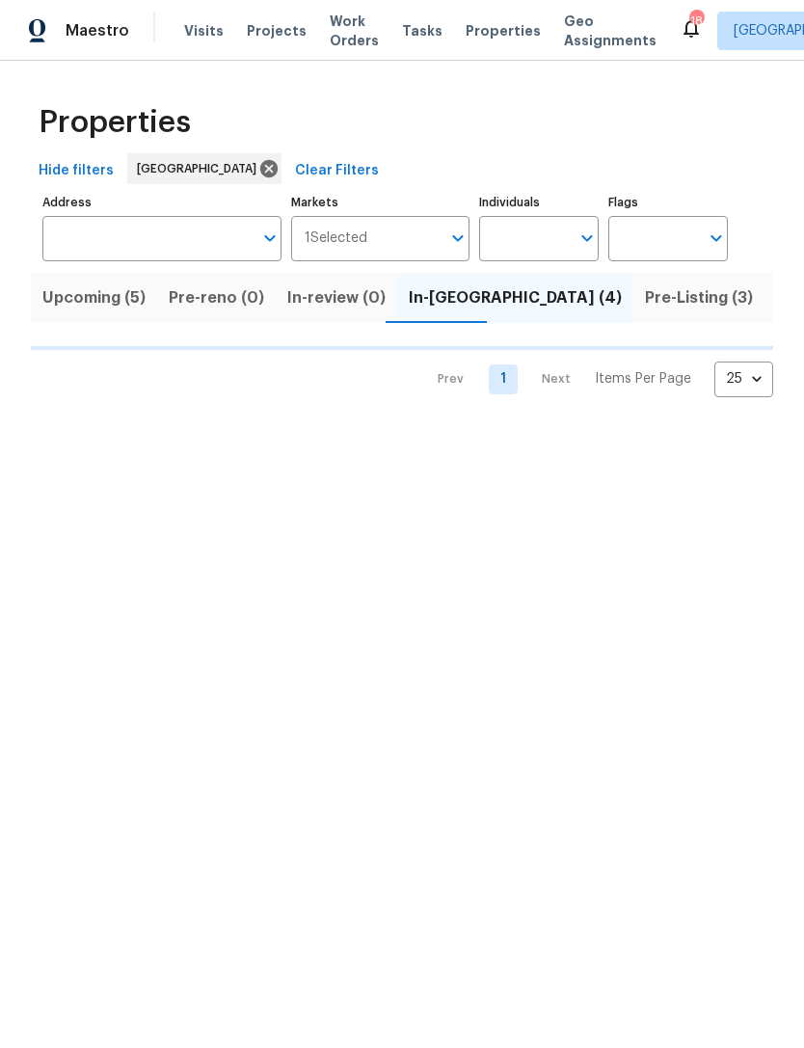
click at [645, 311] on span "Pre-Listing (3)" at bounding box center [699, 297] width 108 height 27
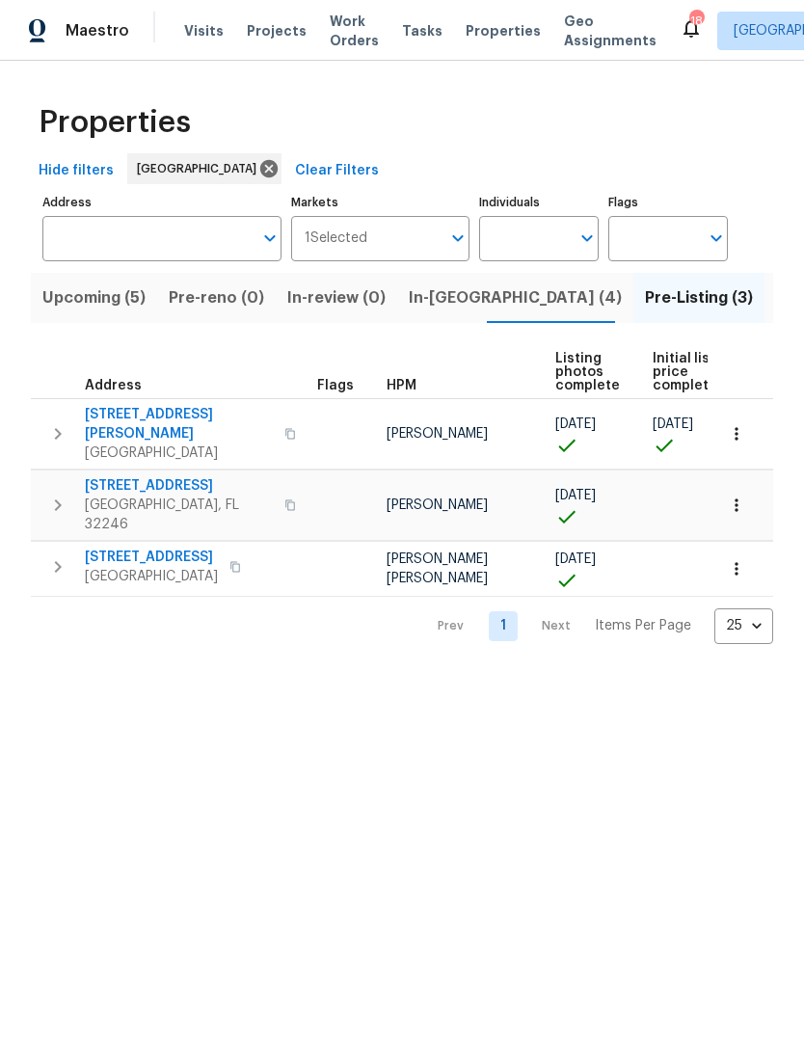
click at [193, 547] on span "1105 Buccaneer Blvd" at bounding box center [151, 556] width 133 height 19
click at [744, 564] on icon "button" at bounding box center [736, 568] width 19 height 19
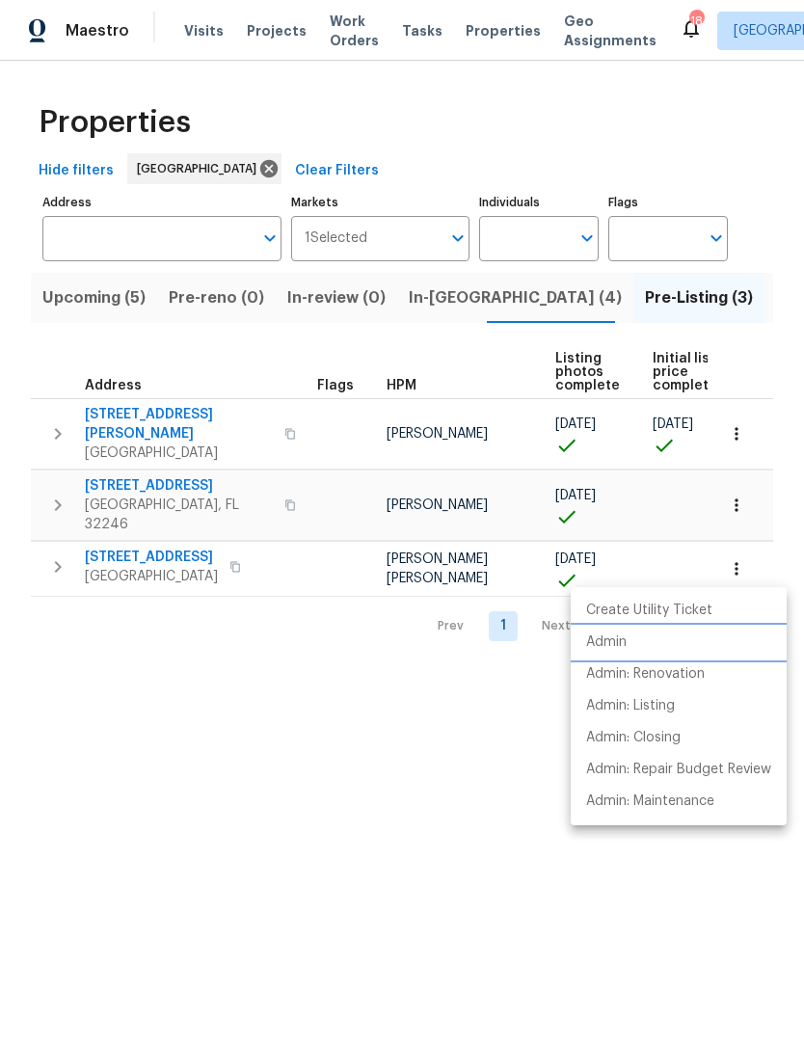
click at [632, 646] on li "Admin" at bounding box center [679, 642] width 216 height 32
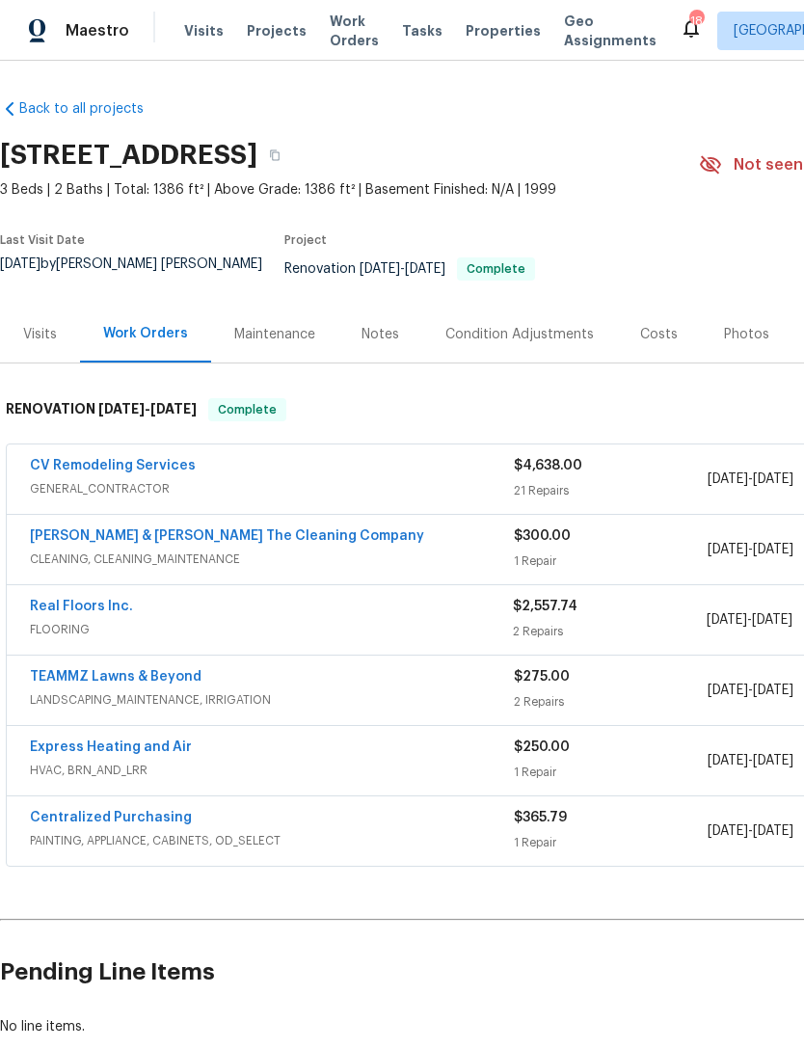
click at [522, 344] on div "Condition Adjustments" at bounding box center [519, 334] width 148 height 19
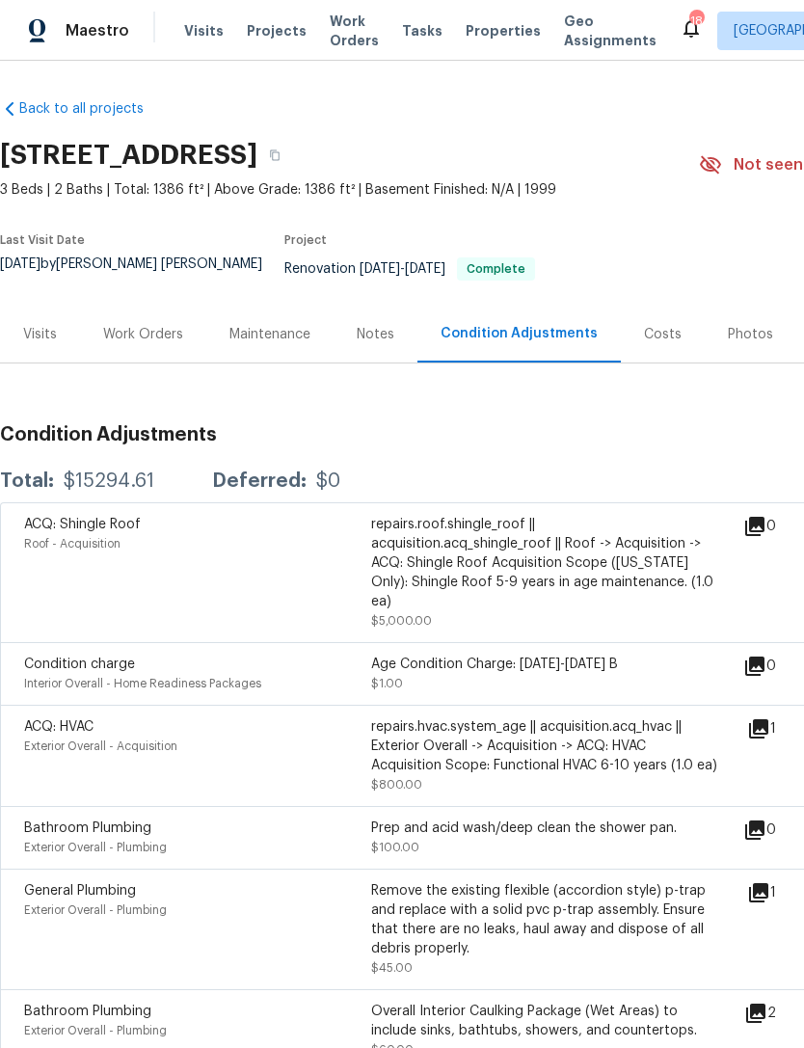
click at [361, 357] on div "Notes" at bounding box center [375, 334] width 84 height 57
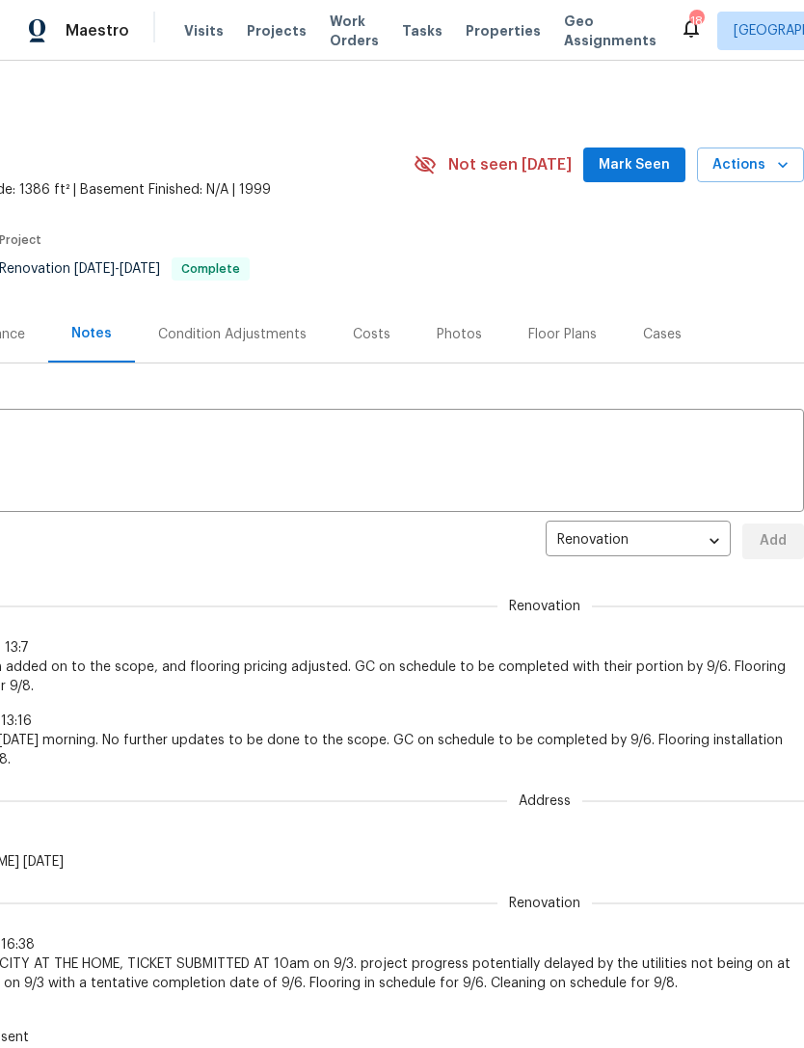
scroll to position [0, 285]
click at [759, 177] on span "Actions" at bounding box center [750, 165] width 76 height 24
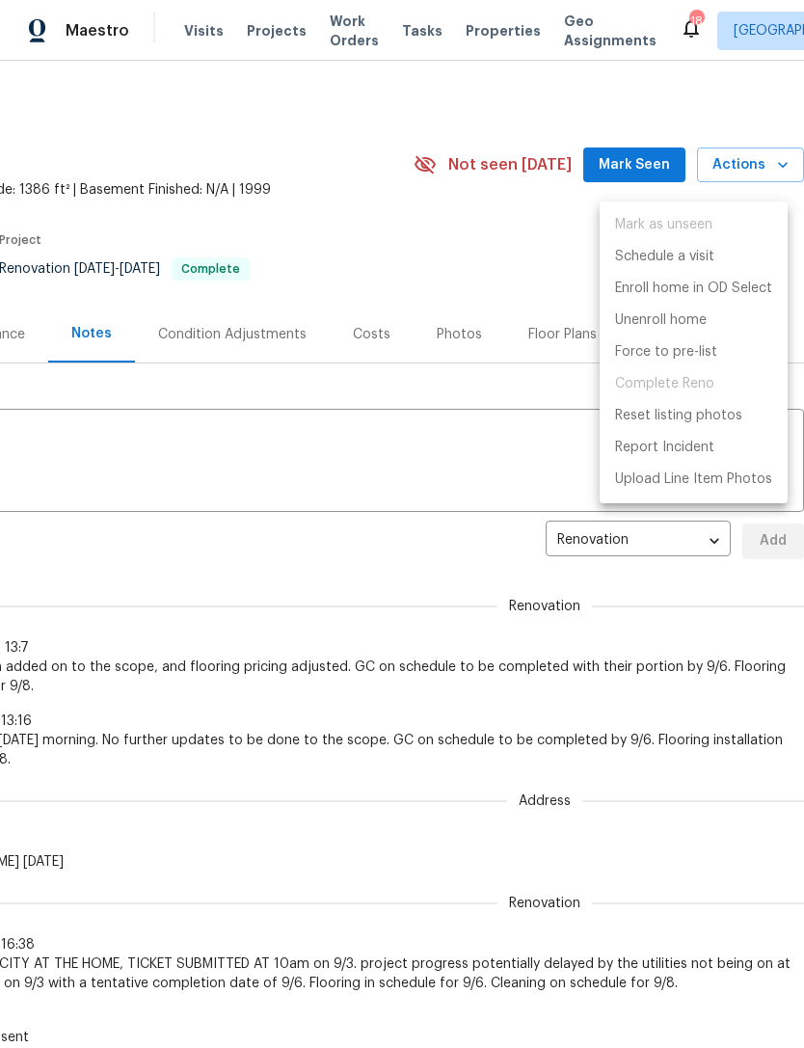
click at [404, 468] on div at bounding box center [402, 524] width 804 height 1048
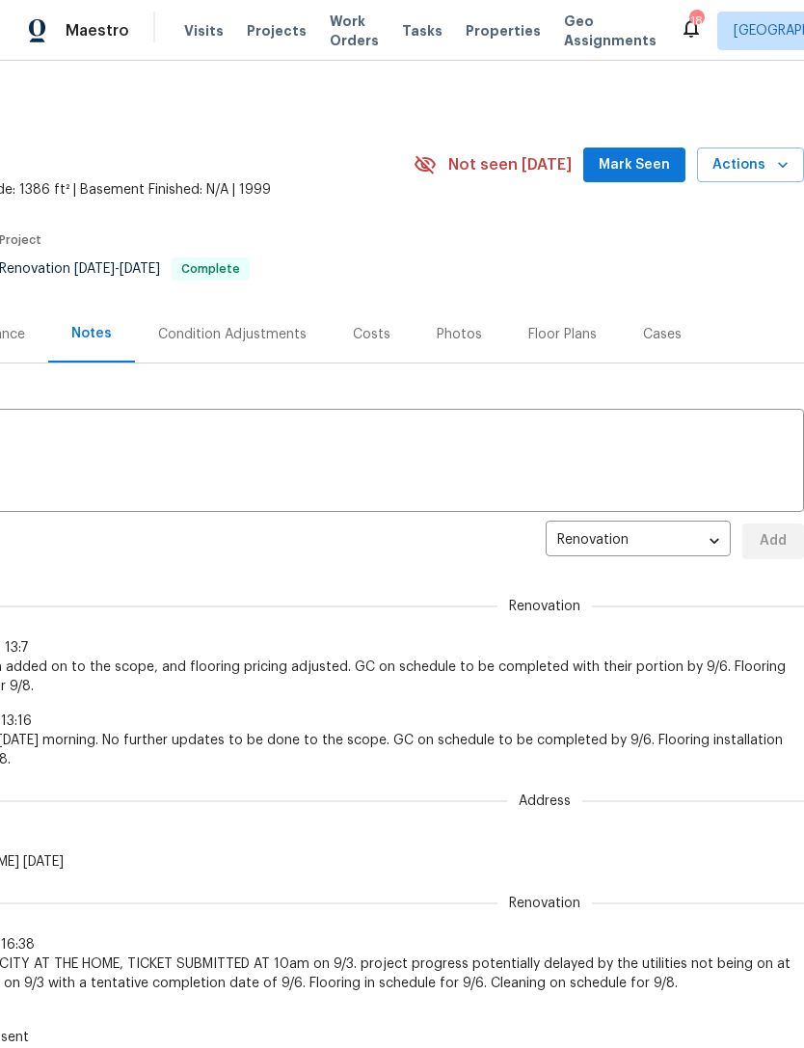
click at [295, 344] on div "Condition Adjustments" at bounding box center [232, 334] width 148 height 19
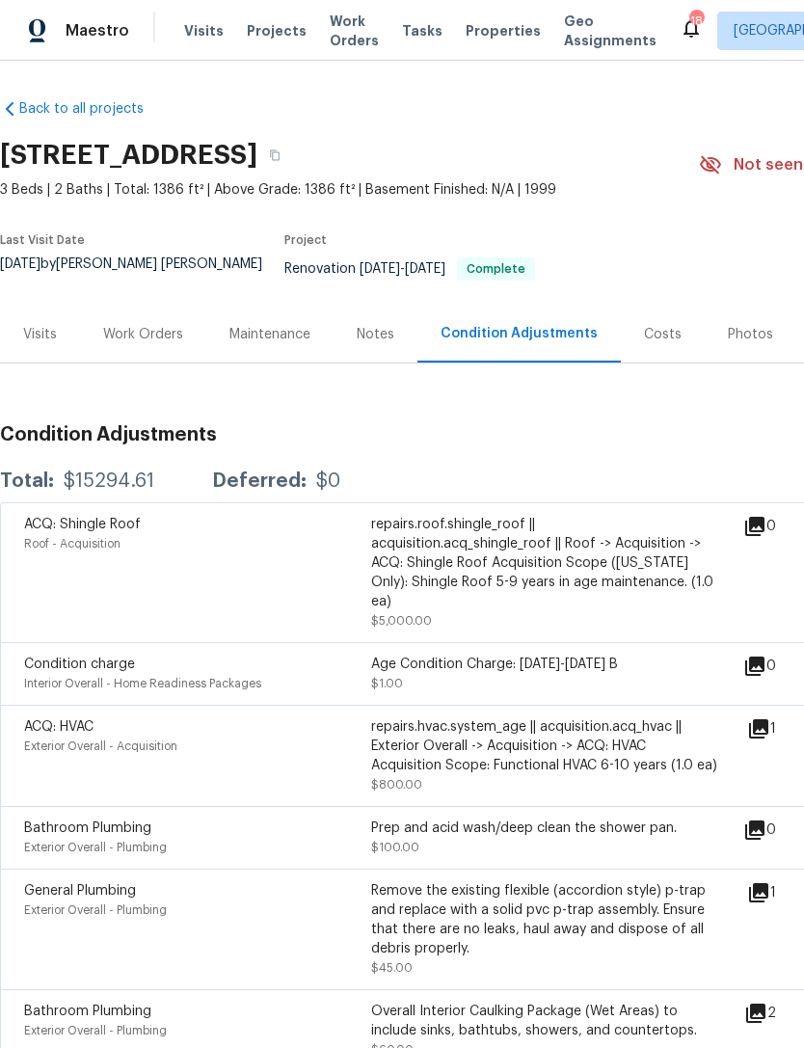
click at [652, 344] on div "Costs" at bounding box center [663, 334] width 38 height 19
